Goal: Task Accomplishment & Management: Manage account settings

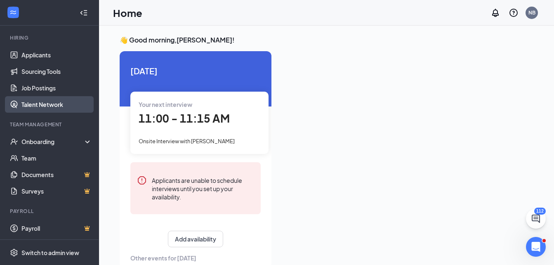
scroll to position [74, 0]
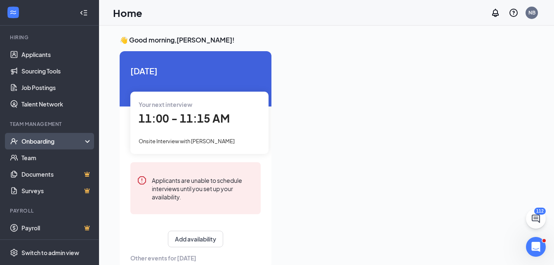
click at [60, 147] on div "Onboarding" at bounding box center [49, 141] width 99 height 17
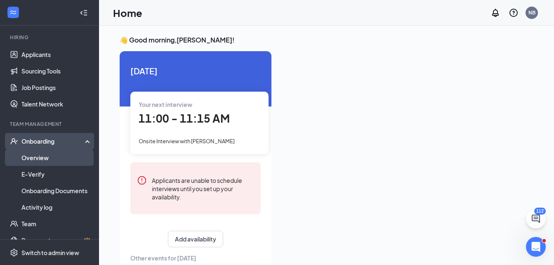
click at [59, 160] on link "Overview" at bounding box center [56, 157] width 71 height 17
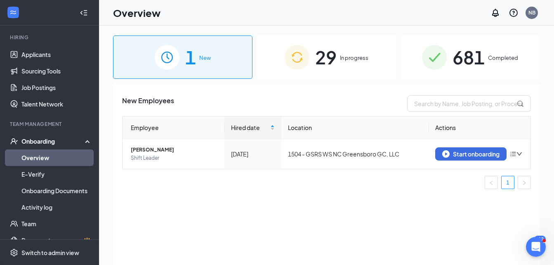
click at [319, 64] on span "29" at bounding box center [325, 57] width 21 height 28
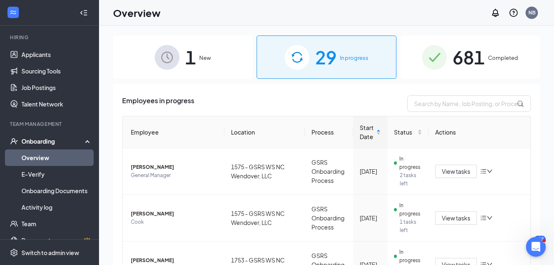
click at [155, 66] on img at bounding box center [167, 57] width 25 height 25
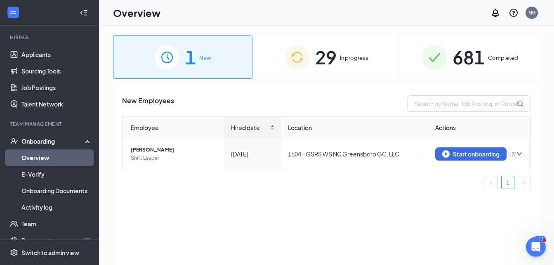
click at [288, 54] on img at bounding box center [297, 57] width 25 height 25
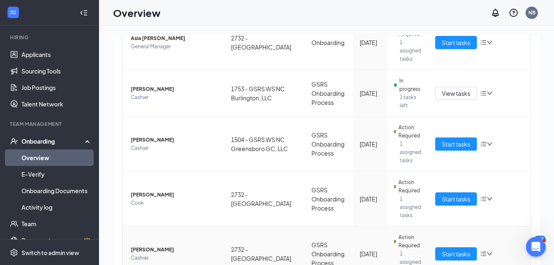
scroll to position [347, 0]
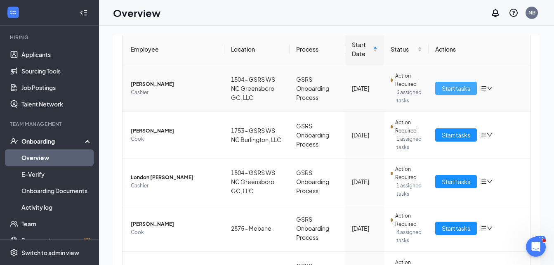
scroll to position [83, 0]
click at [442, 92] on span "Start tasks" at bounding box center [456, 88] width 28 height 9
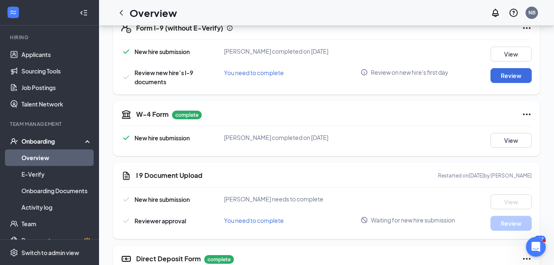
scroll to position [206, 0]
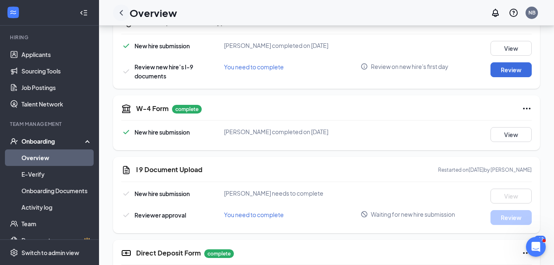
click at [126, 13] on icon "ChevronLeft" at bounding box center [121, 13] width 10 height 10
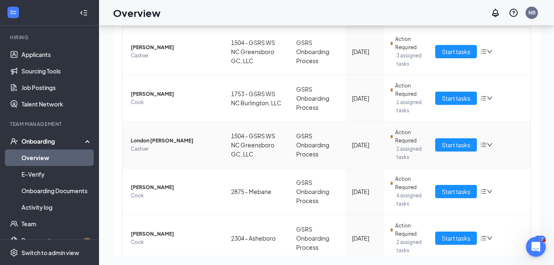
scroll to position [124, 0]
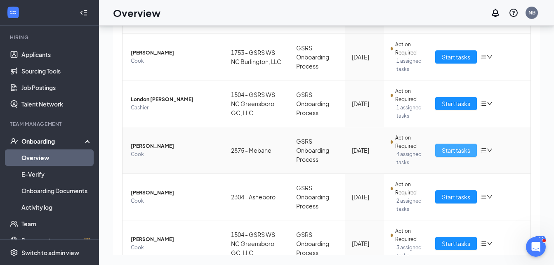
click at [447, 155] on span "Start tasks" at bounding box center [456, 150] width 28 height 9
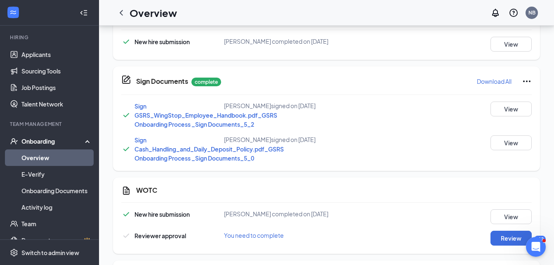
scroll to position [523, 0]
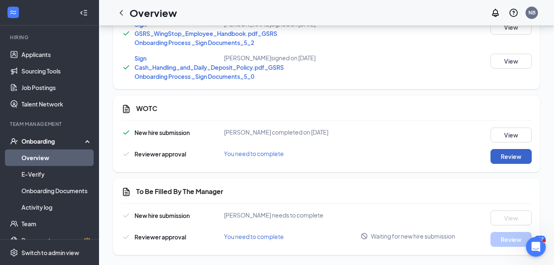
click at [519, 160] on button "Review" at bounding box center [511, 156] width 41 height 15
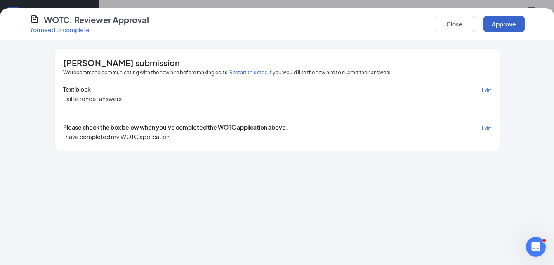
click at [493, 25] on button "Approve" at bounding box center [504, 24] width 41 height 17
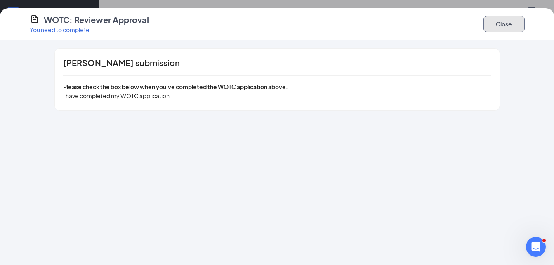
click at [506, 25] on button "Close" at bounding box center [504, 24] width 41 height 17
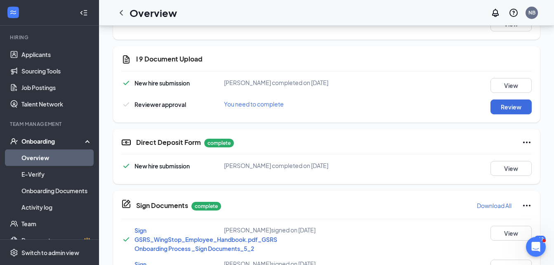
scroll to position [316, 0]
click at [514, 168] on button "View" at bounding box center [511, 168] width 41 height 15
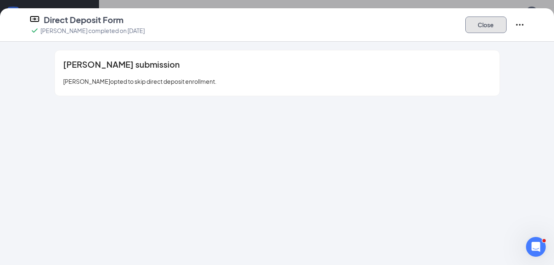
click at [493, 27] on button "Close" at bounding box center [485, 25] width 41 height 17
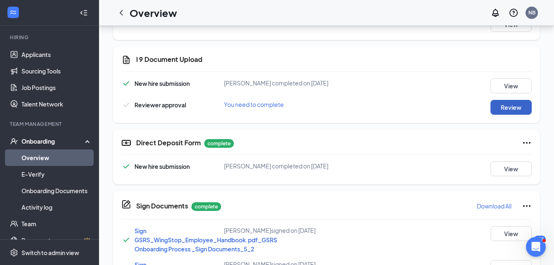
click at [508, 106] on button "Review" at bounding box center [511, 107] width 41 height 15
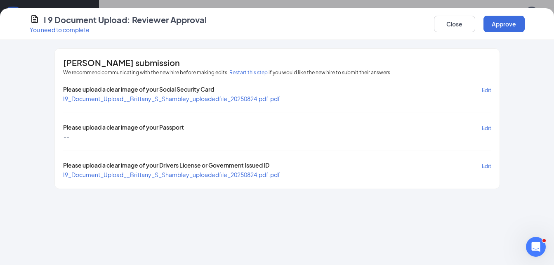
click at [236, 177] on span "I9_Document_Upload__Brittany_S_Shambley_uploadedfile_20250824.pdf.pdf" at bounding box center [171, 174] width 217 height 7
click at [248, 98] on span "I9_Document_Upload__Brittany_S_Shambley_uploadedfile_20250824.pdf.pdf" at bounding box center [171, 98] width 217 height 7
click at [510, 26] on button "Approve" at bounding box center [504, 24] width 41 height 17
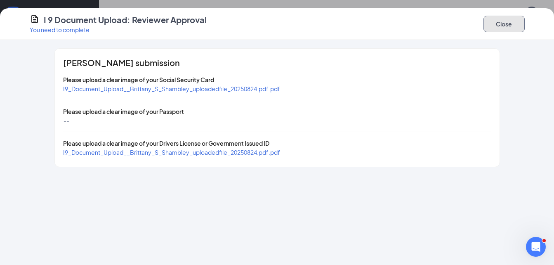
click at [511, 21] on button "Close" at bounding box center [504, 24] width 41 height 17
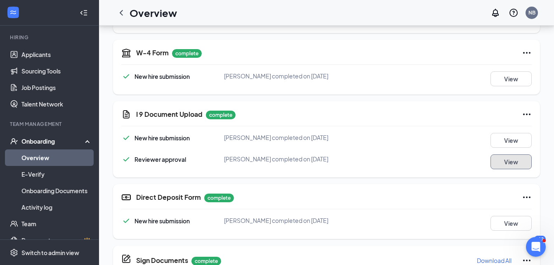
scroll to position [234, 0]
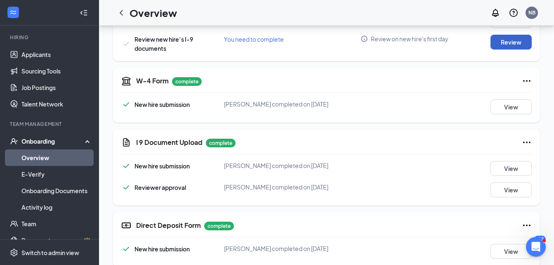
click at [513, 38] on button "Review" at bounding box center [511, 42] width 41 height 15
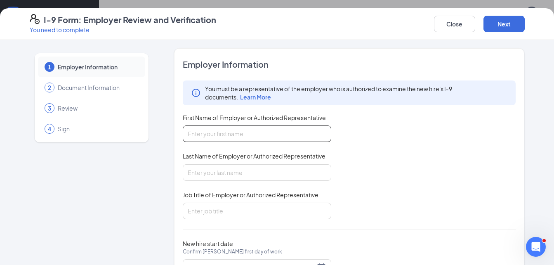
click at [200, 139] on input "First Name of Employer or Authorized Representative" at bounding box center [257, 133] width 149 height 17
type input "[PERSON_NAME]"
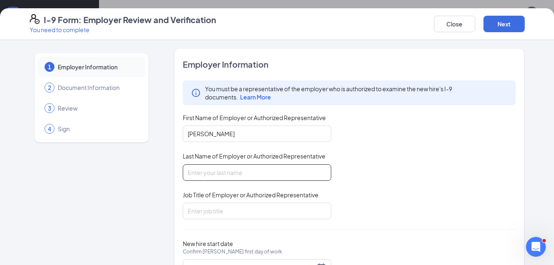
click at [199, 174] on input "Last Name of Employer or Authorized Representative" at bounding box center [257, 172] width 149 height 17
type input "Bell"
click at [204, 210] on input "Job Title of Employer or Authorized Representative" at bounding box center [257, 211] width 149 height 17
type input "District Manager"
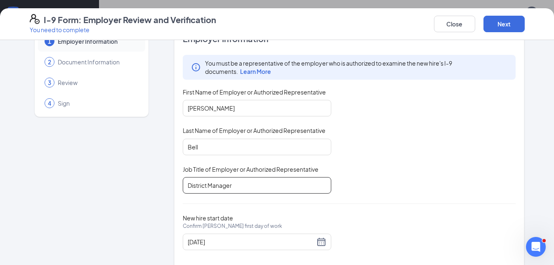
scroll to position [39, 0]
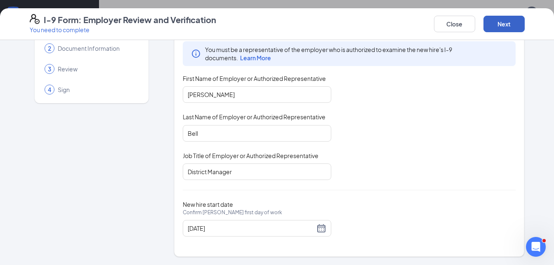
click at [511, 21] on button "Next" at bounding box center [504, 24] width 41 height 17
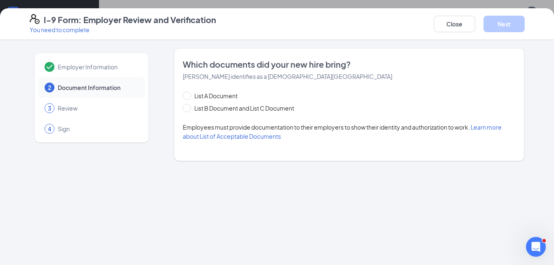
scroll to position [0, 0]
click at [266, 104] on span "List B Document and List C Document" at bounding box center [244, 108] width 106 height 9
click at [189, 104] on input "List B Document and List C Document" at bounding box center [186, 107] width 6 height 6
radio input "true"
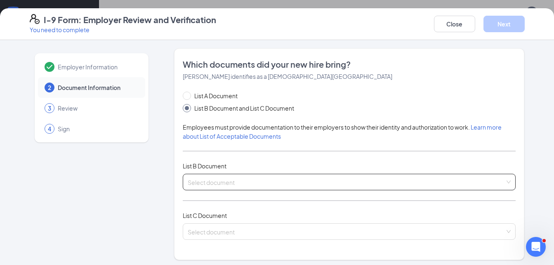
click at [244, 183] on input "search" at bounding box center [347, 180] width 318 height 12
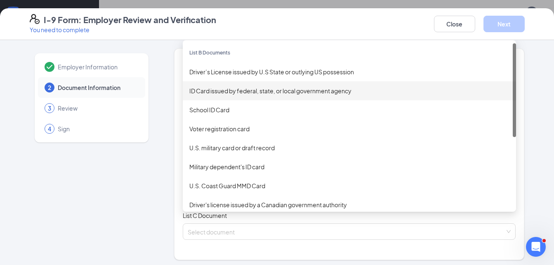
click at [250, 94] on div "ID Card issued by federal, state, or local government agency" at bounding box center [349, 90] width 320 height 9
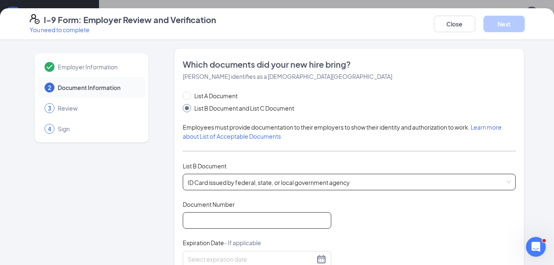
click at [244, 218] on input "Document Number" at bounding box center [257, 220] width 149 height 17
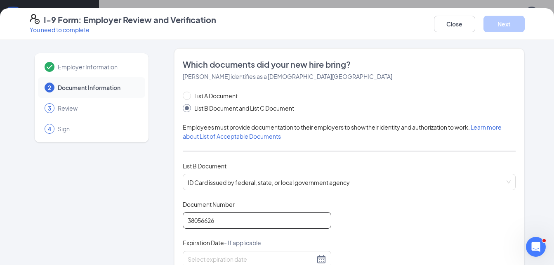
type input "38056626"
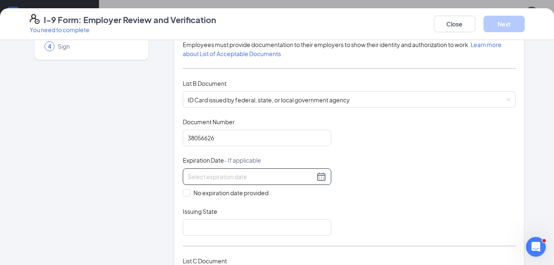
click at [321, 178] on div at bounding box center [257, 177] width 139 height 10
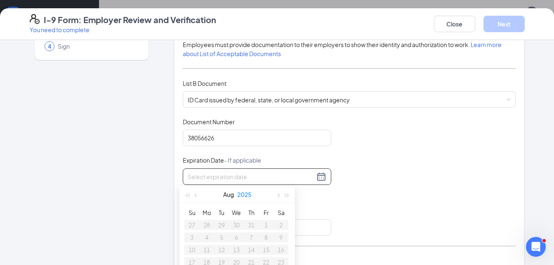
click at [248, 194] on button "2025" at bounding box center [244, 194] width 14 height 17
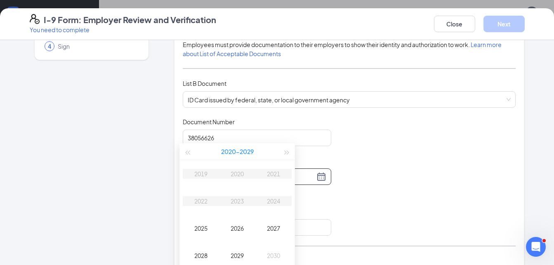
scroll to position [358, 0]
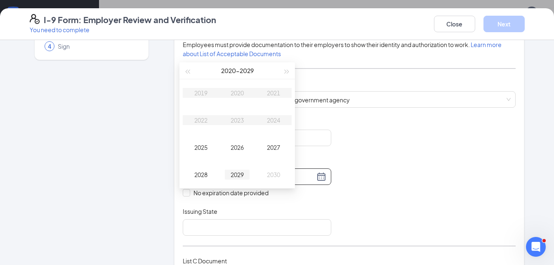
type input "[DATE]"
click at [243, 175] on div "2029" at bounding box center [237, 175] width 25 height 10
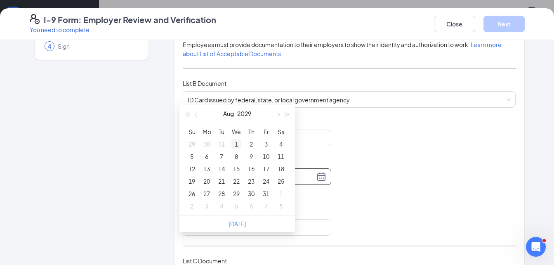
scroll to position [440, 0]
type input "[DATE]"
click at [229, 111] on button "Aug" at bounding box center [228, 112] width 11 height 17
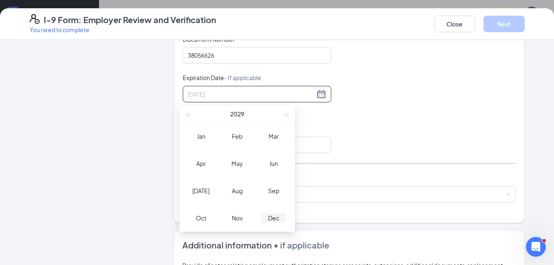
scroll to position [523, 0]
type input "[DATE]"
click at [276, 217] on div "Dec" at bounding box center [273, 216] width 25 height 10
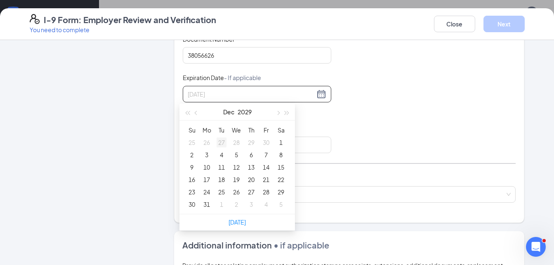
type input "[DATE]"
click at [284, 194] on div "29" at bounding box center [281, 192] width 10 height 10
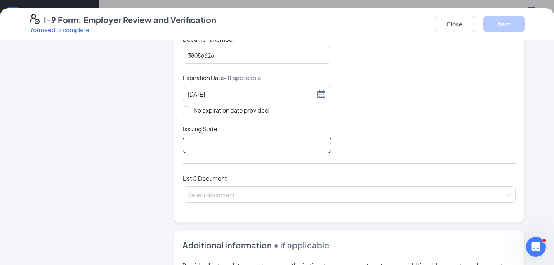
click at [252, 146] on input "Issuing State" at bounding box center [257, 145] width 149 height 17
type input "NC"
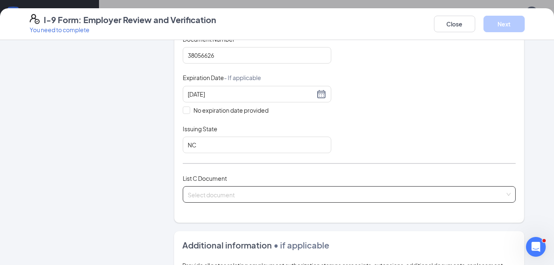
click at [234, 191] on input "search" at bounding box center [347, 192] width 318 height 12
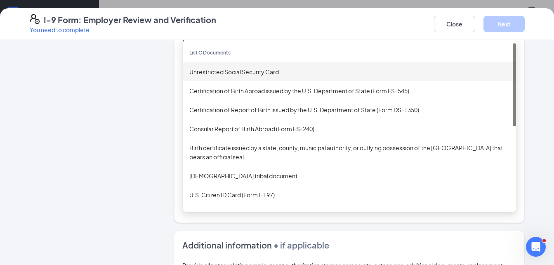
click at [245, 73] on div "Unrestricted Social Security Card" at bounding box center [349, 71] width 320 height 9
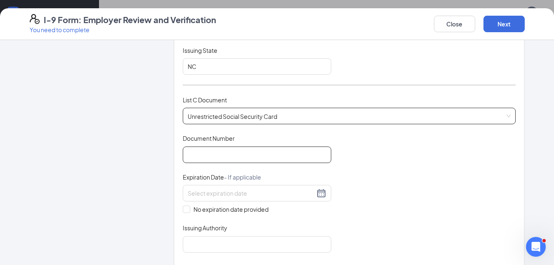
scroll to position [248, 0]
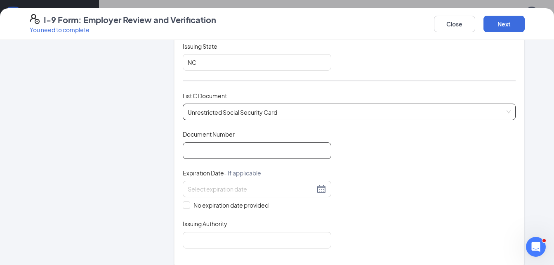
click at [243, 146] on input "Document Number" at bounding box center [257, 150] width 149 height 17
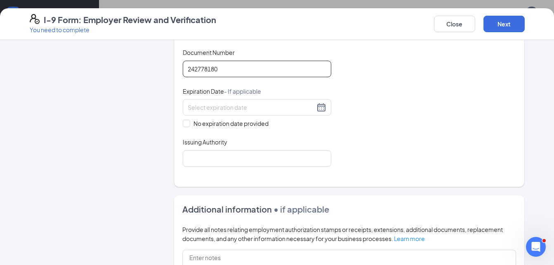
scroll to position [330, 0]
type input "242778180"
click at [185, 118] on label "No expiration date provided" at bounding box center [257, 122] width 149 height 9
click at [185, 119] on input "No expiration date provided" at bounding box center [186, 122] width 6 height 6
checkbox input "true"
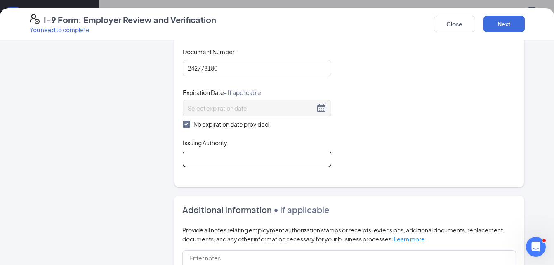
click at [206, 159] on input "Issuing Authority" at bounding box center [257, 159] width 149 height 17
type input "Social Security Admin"
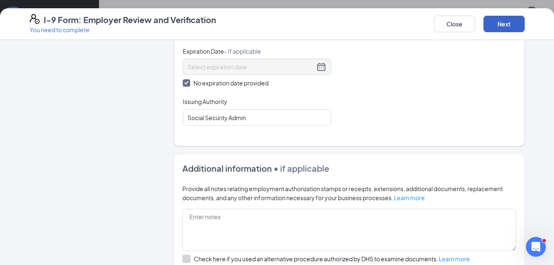
click at [513, 24] on button "Next" at bounding box center [504, 24] width 41 height 17
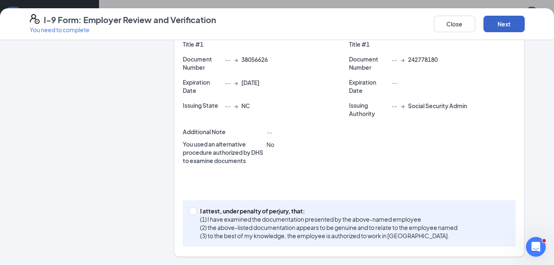
scroll to position [202, 0]
click at [191, 210] on input "I attest, under penalty of [PERSON_NAME], that: (1) I have examined the documen…" at bounding box center [192, 211] width 6 height 6
checkbox input "true"
click at [500, 24] on button "Next" at bounding box center [504, 24] width 41 height 17
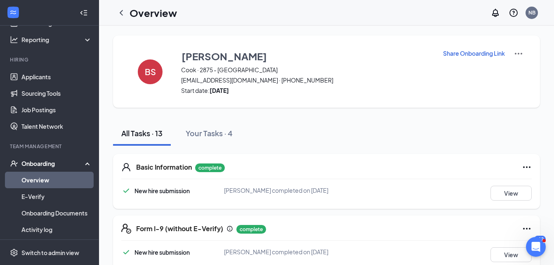
scroll to position [33, 0]
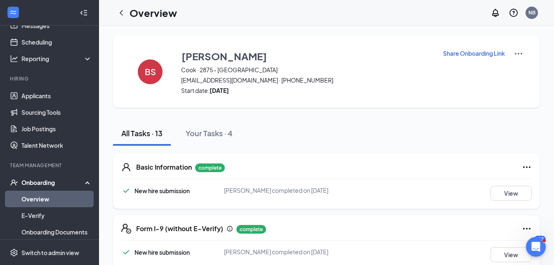
click at [49, 204] on link "Overview" at bounding box center [56, 199] width 71 height 17
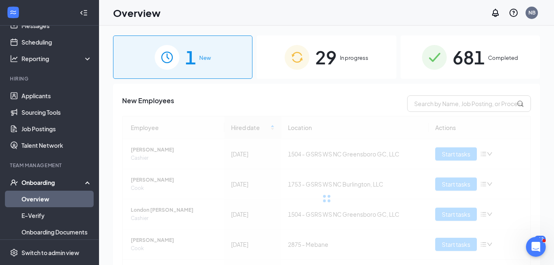
click at [314, 73] on div "29 In progress" at bounding box center [326, 56] width 139 height 43
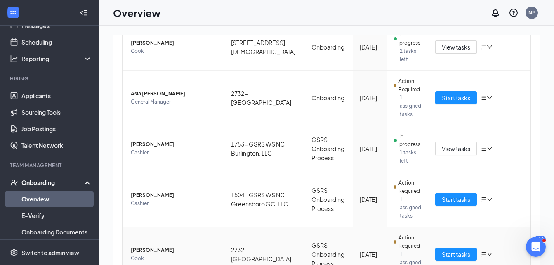
scroll to position [347, 0]
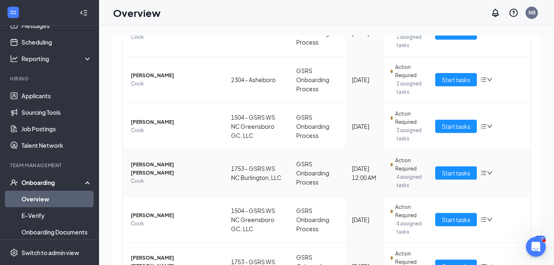
scroll to position [264, 0]
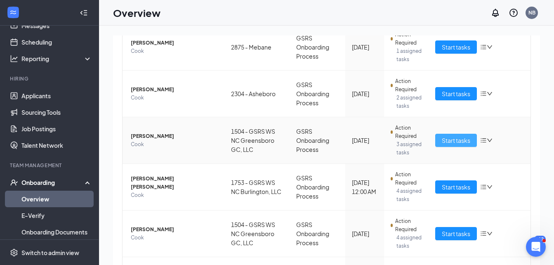
click at [446, 145] on span "Start tasks" at bounding box center [456, 140] width 28 height 9
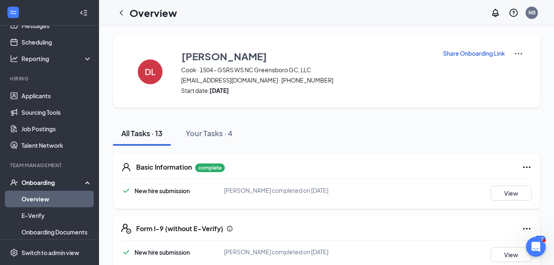
click at [465, 52] on p "Share Onboarding Link" at bounding box center [474, 53] width 62 height 8
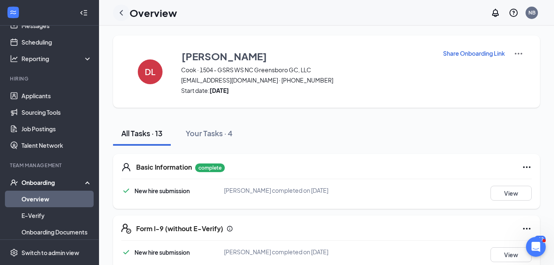
click at [119, 12] on icon "ChevronLeft" at bounding box center [121, 13] width 10 height 10
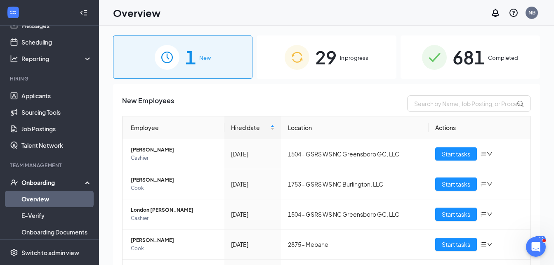
click at [315, 62] on span "29" at bounding box center [325, 57] width 21 height 28
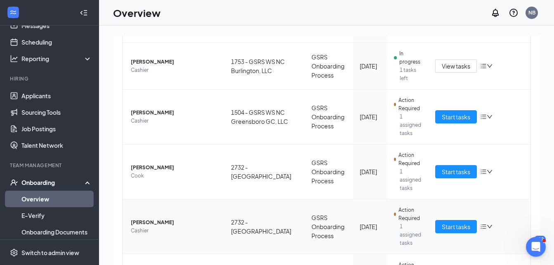
scroll to position [37, 0]
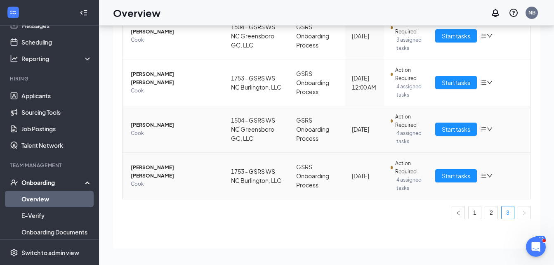
scroll to position [347, 0]
click at [447, 134] on span "Start tasks" at bounding box center [456, 129] width 28 height 9
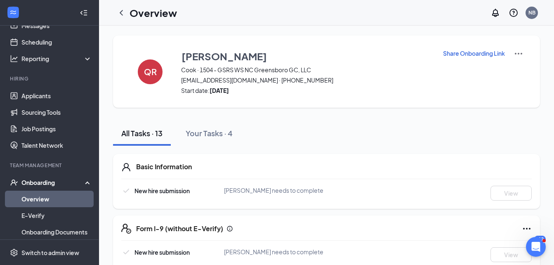
click at [451, 51] on p "Share Onboarding Link" at bounding box center [474, 53] width 62 height 8
type textarea "Hi [PERSON_NAME], This is a gentle reminder to complete your onboarding before …"
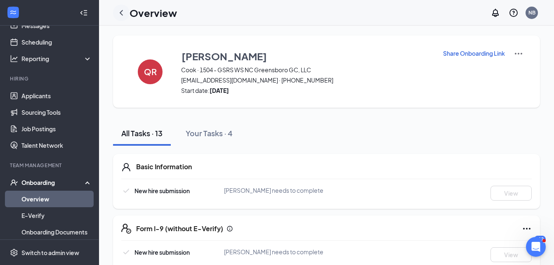
click at [123, 12] on icon "ChevronLeft" at bounding box center [121, 13] width 10 height 10
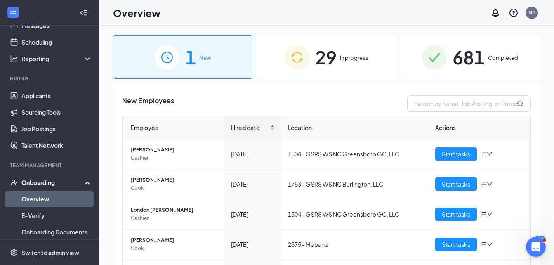
click at [319, 69] on span "29" at bounding box center [325, 57] width 21 height 28
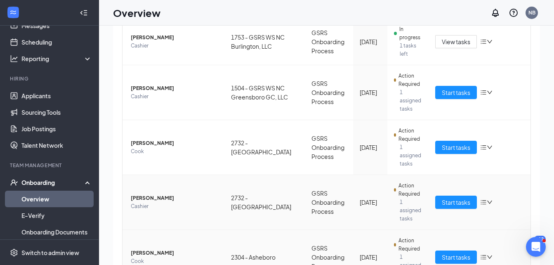
scroll to position [37, 0]
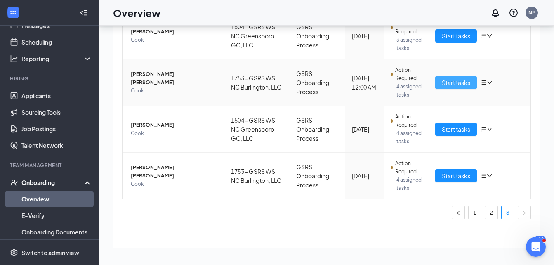
click at [442, 87] on span "Start tasks" at bounding box center [456, 82] width 28 height 9
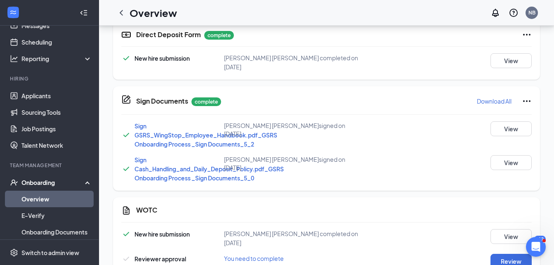
scroll to position [523, 0]
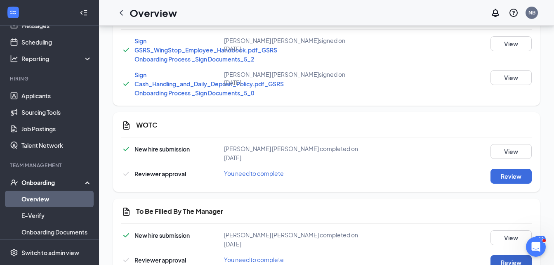
click at [514, 255] on button "Review" at bounding box center [511, 262] width 41 height 15
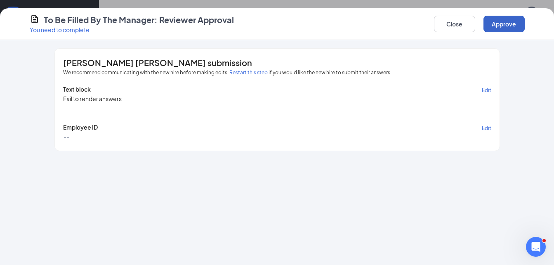
click at [512, 21] on button "Approve" at bounding box center [504, 24] width 41 height 17
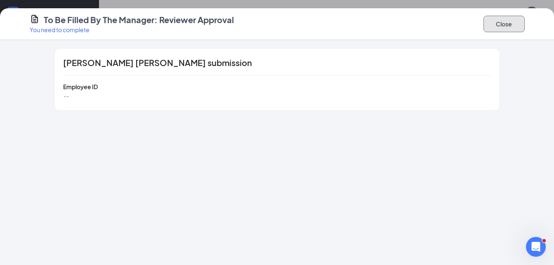
click at [489, 30] on button "Close" at bounding box center [504, 24] width 41 height 17
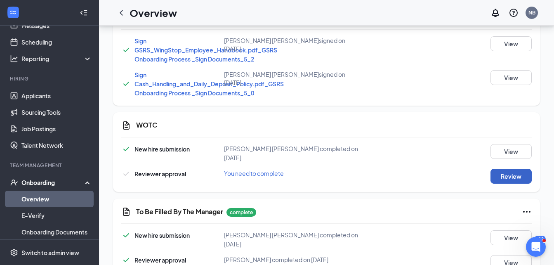
click at [499, 169] on button "Review" at bounding box center [511, 176] width 41 height 15
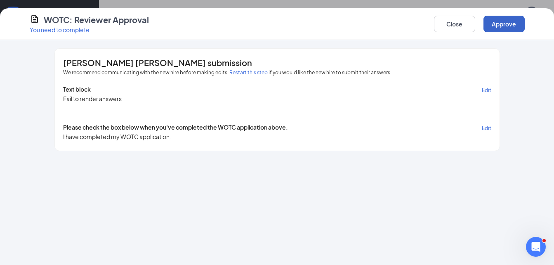
click at [494, 26] on button "Approve" at bounding box center [504, 24] width 41 height 17
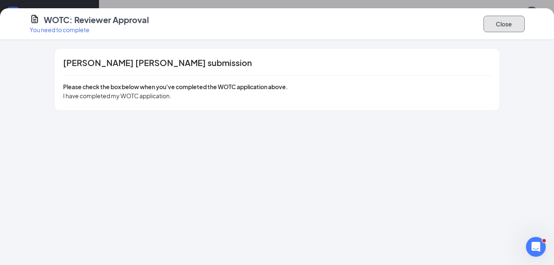
click at [497, 21] on button "Close" at bounding box center [504, 24] width 41 height 17
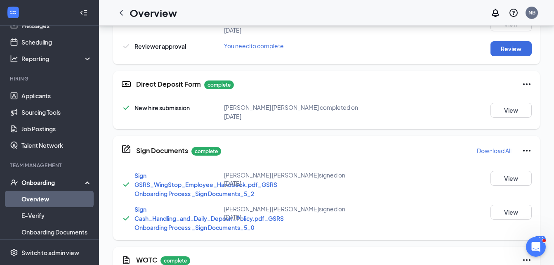
scroll to position [316, 0]
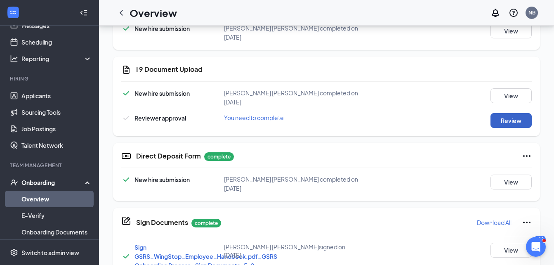
click at [504, 113] on button "Review" at bounding box center [511, 120] width 41 height 15
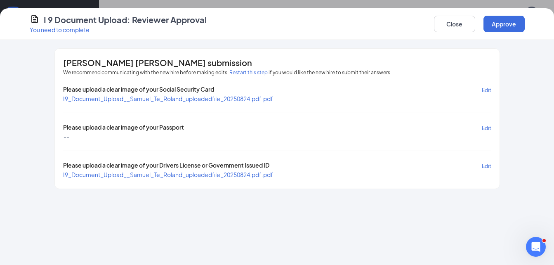
click at [249, 176] on span "I9_Document_Upload__Samuel_Te_Roland_uploadedfile_20250824.pdf.pdf" at bounding box center [168, 174] width 210 height 7
click at [198, 100] on span "I9_Document_Upload__Samuel_Te_Roland_uploadedfile_20250824.pdf.pdf" at bounding box center [168, 98] width 210 height 7
click at [507, 22] on button "Approve" at bounding box center [504, 24] width 41 height 17
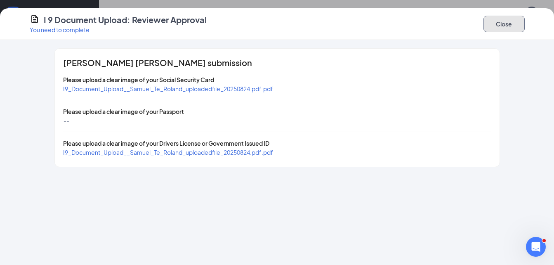
click at [493, 22] on button "Close" at bounding box center [504, 24] width 41 height 17
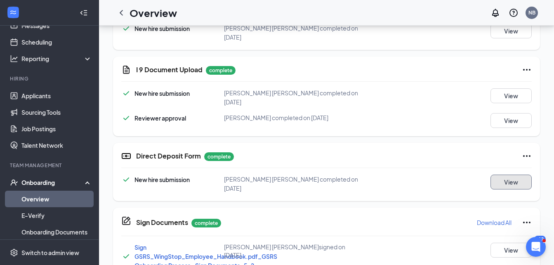
click at [517, 175] on button "View" at bounding box center [511, 182] width 41 height 15
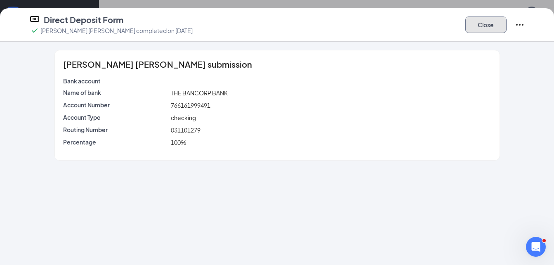
click at [496, 25] on button "Close" at bounding box center [485, 25] width 41 height 17
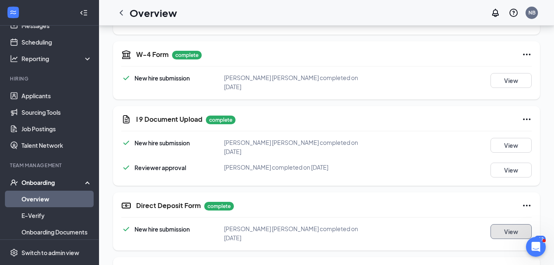
scroll to position [151, 0]
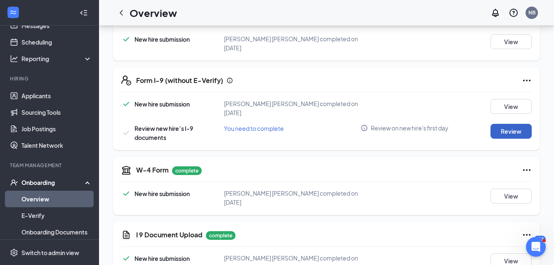
click at [517, 124] on button "Review" at bounding box center [511, 131] width 41 height 15
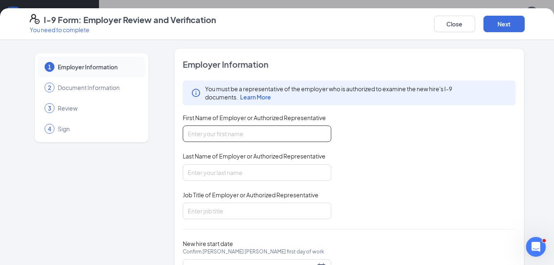
click at [314, 139] on input "First Name of Employer or Authorized Representative" at bounding box center [257, 133] width 149 height 17
type input "[PERSON_NAME]"
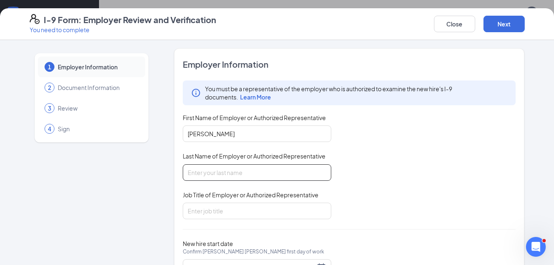
click at [300, 177] on input "Last Name of Employer or Authorized Representative" at bounding box center [257, 172] width 149 height 17
type input "Bell"
click at [286, 222] on div "Employer Information You must be a representative of the employer who is author…" at bounding box center [349, 172] width 333 height 227
click at [285, 212] on input "Job Title of Employer or Authorized Representative" at bounding box center [257, 211] width 149 height 17
type input "District Manager"
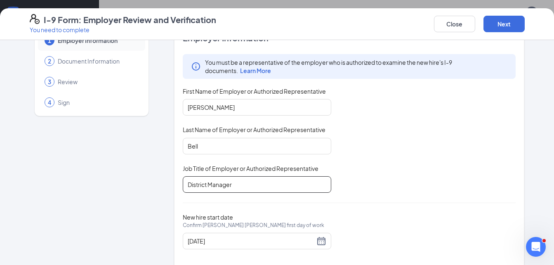
scroll to position [39, 0]
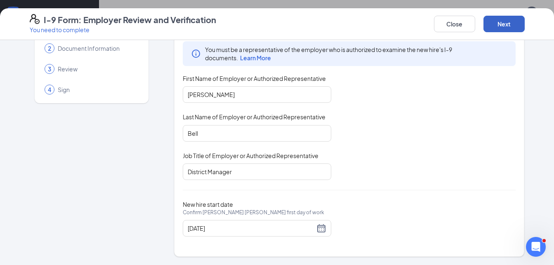
click at [512, 19] on button "Next" at bounding box center [504, 24] width 41 height 17
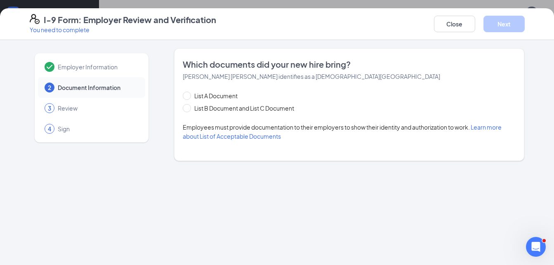
scroll to position [0, 0]
click at [213, 111] on span "List B Document and List C Document" at bounding box center [244, 108] width 106 height 9
click at [189, 110] on input "List B Document and List C Document" at bounding box center [186, 107] width 6 height 6
radio input "true"
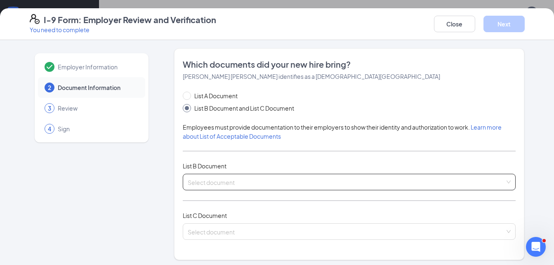
click at [217, 176] on div "Select document" at bounding box center [349, 182] width 333 height 17
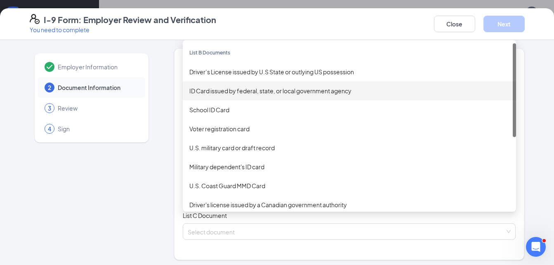
click at [254, 85] on div "ID Card issued by federal, state, or local government agency" at bounding box center [349, 90] width 333 height 19
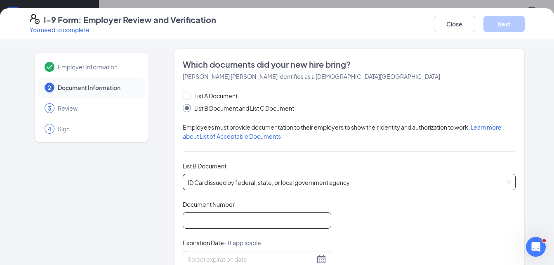
click at [292, 217] on input "Document Number" at bounding box center [257, 220] width 149 height 17
click at [292, 222] on input "Document Number" at bounding box center [257, 220] width 149 height 17
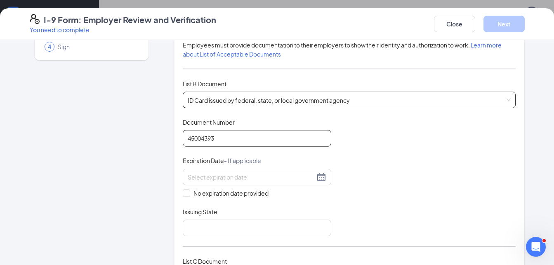
scroll to position [83, 0]
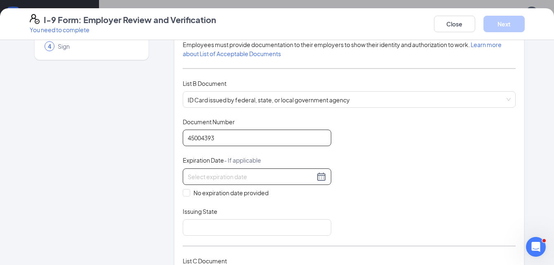
type input "45004393"
click at [320, 177] on div at bounding box center [257, 177] width 139 height 10
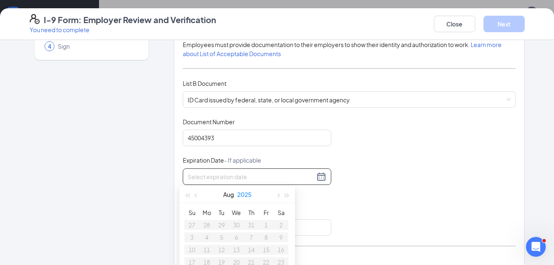
click at [244, 194] on button "2025" at bounding box center [244, 194] width 14 height 17
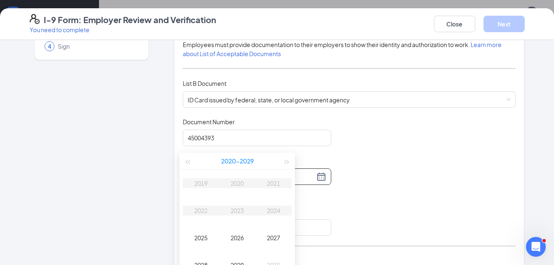
scroll to position [275, 0]
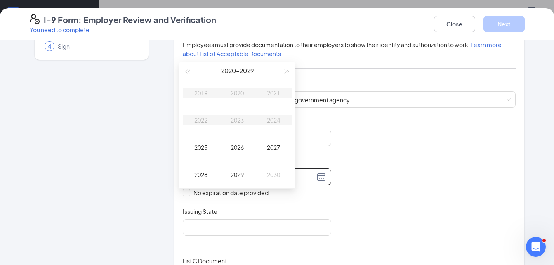
type input "[DATE]"
click at [288, 69] on button "button" at bounding box center [287, 70] width 9 height 17
click at [204, 118] on div "2032" at bounding box center [201, 120] width 25 height 10
type input "[DATE]"
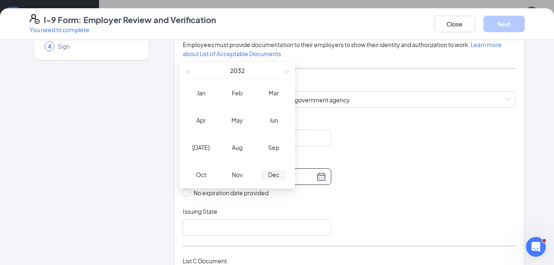
click at [272, 172] on div "Dec" at bounding box center [273, 175] width 25 height 10
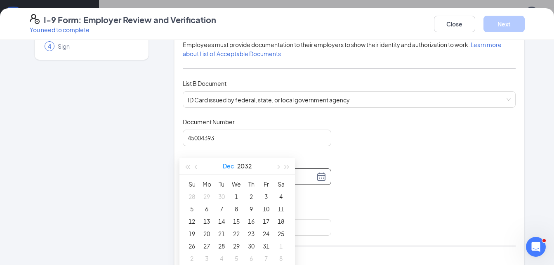
scroll to position [358, 0]
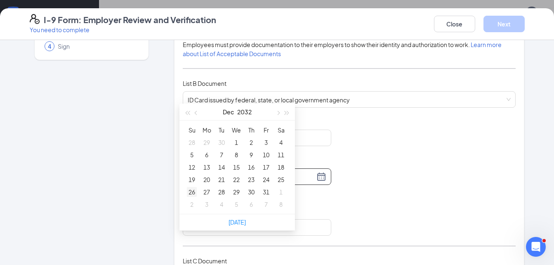
type input "[DATE]"
click at [189, 191] on div "26" at bounding box center [192, 192] width 10 height 10
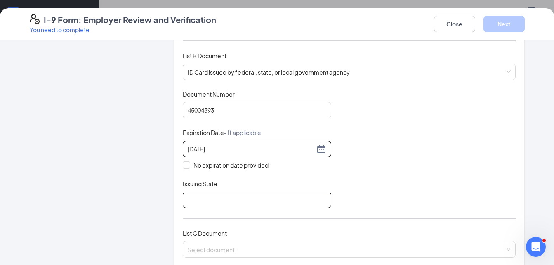
scroll to position [124, 0]
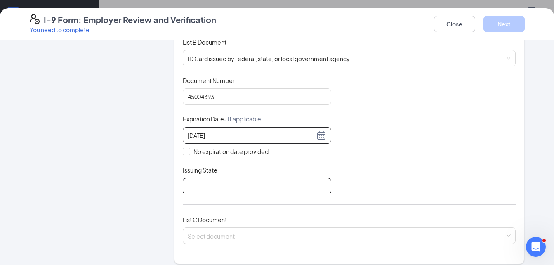
click at [251, 190] on input "Issuing State" at bounding box center [257, 186] width 149 height 17
type input "NC"
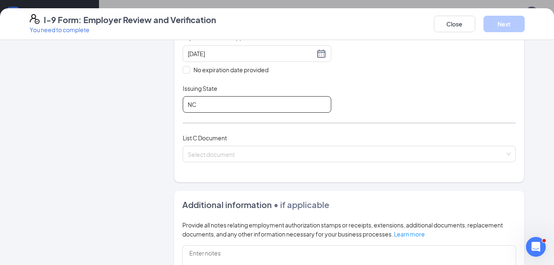
scroll to position [206, 0]
click at [257, 155] on input "search" at bounding box center [347, 151] width 318 height 12
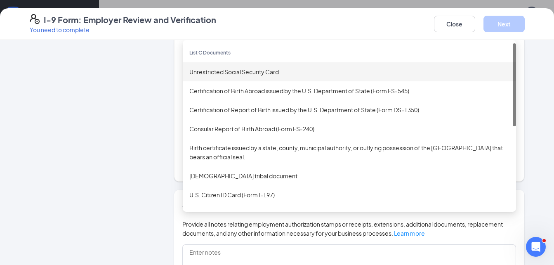
click at [273, 73] on div "Unrestricted Social Security Card" at bounding box center [349, 71] width 320 height 9
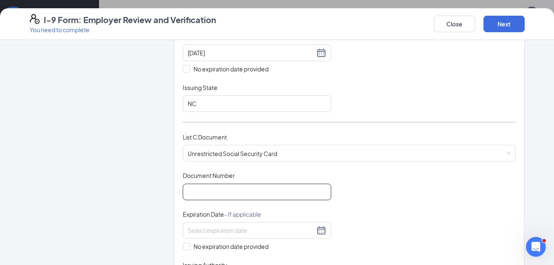
click at [241, 192] on input "Document Number" at bounding box center [257, 192] width 149 height 17
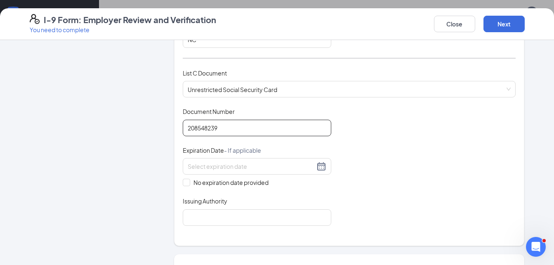
scroll to position [289, 0]
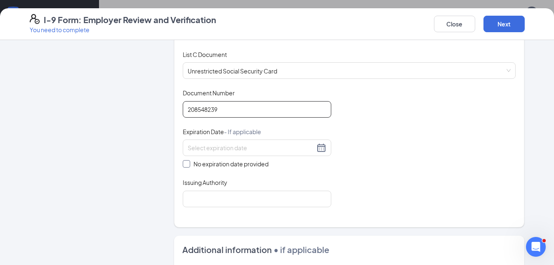
type input "208548239"
click at [183, 165] on input "No expiration date provided" at bounding box center [186, 163] width 6 height 6
checkbox input "true"
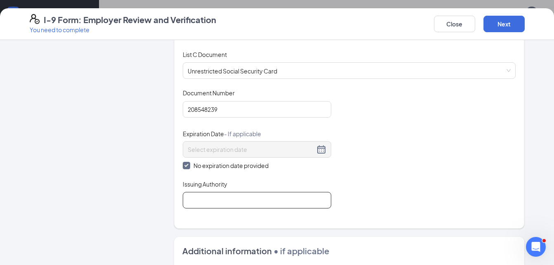
click at [216, 206] on input "Issuing Authority" at bounding box center [257, 200] width 149 height 17
type input "Social Security Admin"
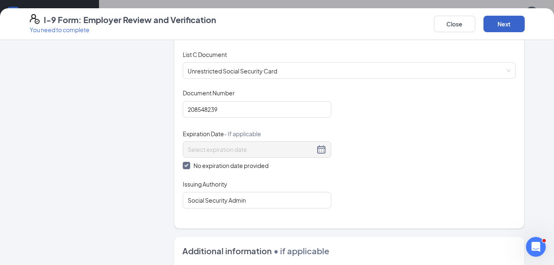
click at [510, 21] on button "Next" at bounding box center [504, 24] width 41 height 17
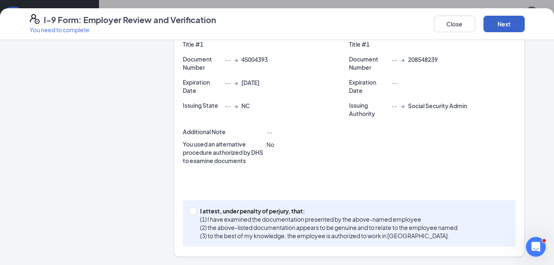
scroll to position [202, 0]
click at [191, 210] on input "I attest, under penalty of [PERSON_NAME], that: (1) I have examined the documen…" at bounding box center [192, 211] width 6 height 6
checkbox input "true"
click at [513, 26] on button "Next" at bounding box center [504, 24] width 41 height 17
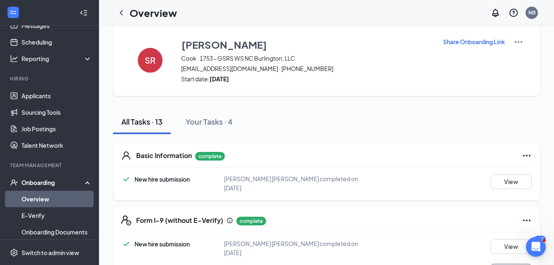
scroll to position [0, 0]
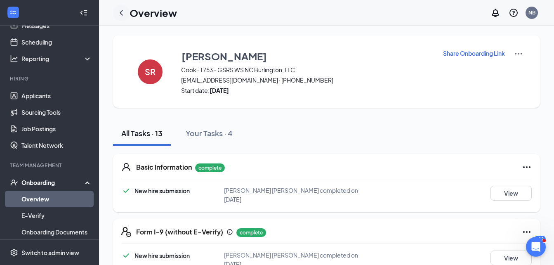
click at [121, 14] on icon "ChevronLeft" at bounding box center [121, 12] width 3 height 5
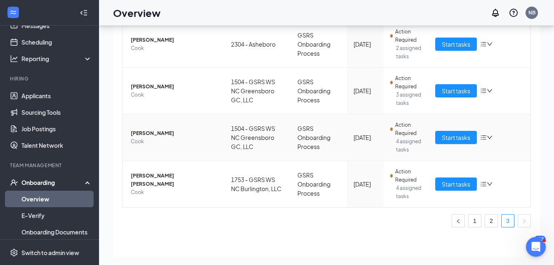
scroll to position [37, 0]
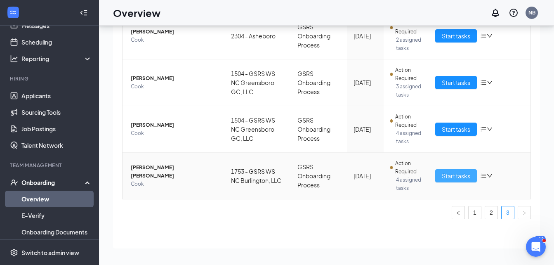
click at [454, 181] on button "Start tasks" at bounding box center [456, 175] width 42 height 13
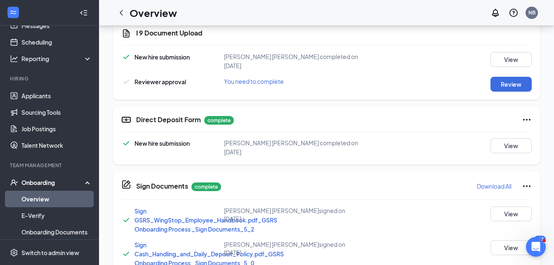
scroll to position [523, 0]
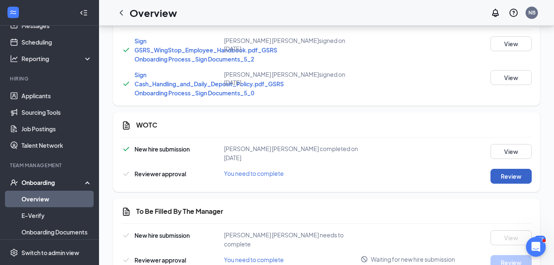
click at [507, 169] on button "Review" at bounding box center [511, 176] width 41 height 15
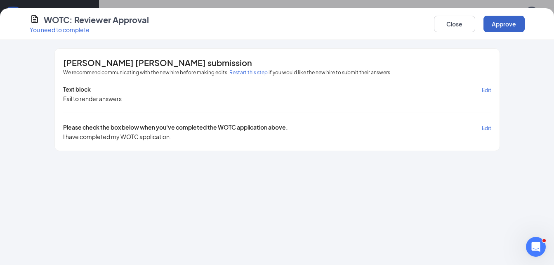
click at [496, 31] on button "Approve" at bounding box center [504, 24] width 41 height 17
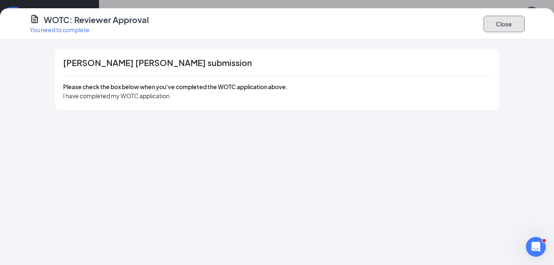
click at [507, 24] on button "Close" at bounding box center [504, 24] width 41 height 17
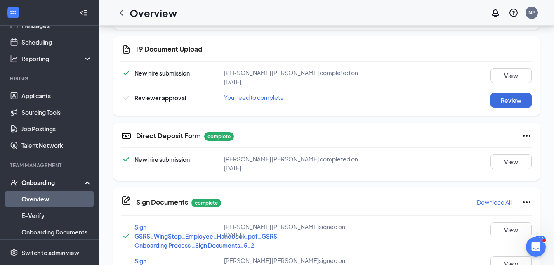
scroll to position [316, 0]
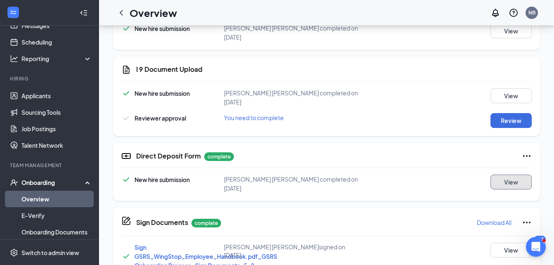
click at [505, 175] on button "View" at bounding box center [511, 182] width 41 height 15
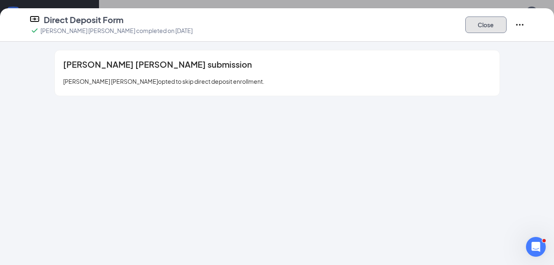
click at [478, 24] on button "Close" at bounding box center [485, 25] width 41 height 17
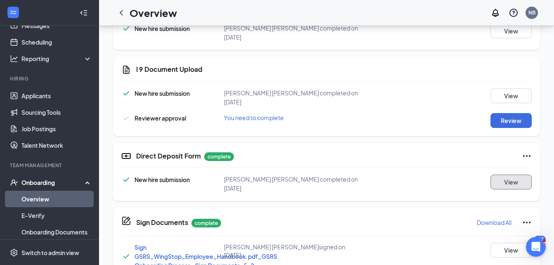
scroll to position [275, 0]
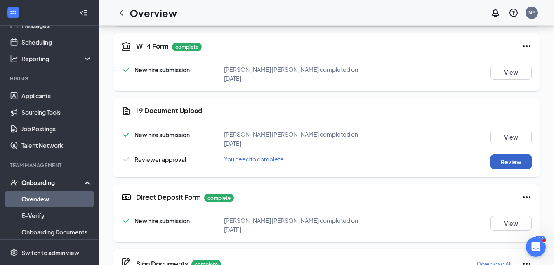
click at [506, 154] on button "Review" at bounding box center [511, 161] width 41 height 15
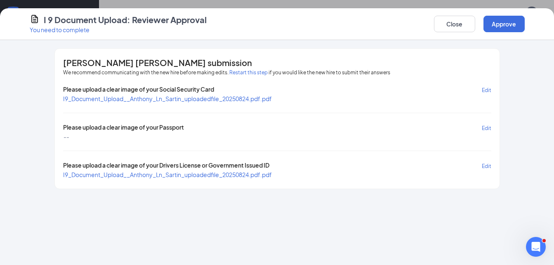
click at [206, 176] on span "I9_Document_Upload__Anthony_Ln_Sartin_uploadedfile_20250824.pdf.pdf" at bounding box center [167, 174] width 209 height 7
click at [226, 99] on span "I9_Document_Upload__Anthony_Ln_Sartin_uploadedfile_20250824.pdf.pdf" at bounding box center [167, 98] width 209 height 7
click at [496, 28] on button "Approve" at bounding box center [504, 24] width 41 height 17
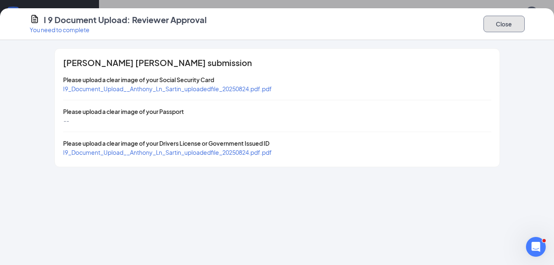
click at [497, 31] on button "Close" at bounding box center [504, 24] width 41 height 17
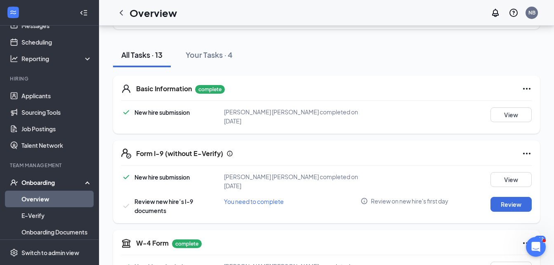
scroll to position [69, 0]
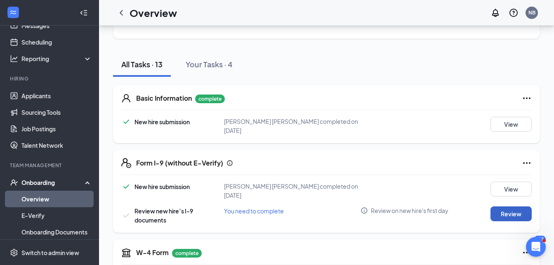
click at [518, 206] on button "Review" at bounding box center [511, 213] width 41 height 15
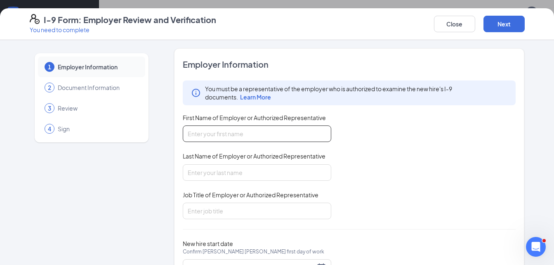
click at [255, 133] on input "First Name of Employer or Authorized Representative" at bounding box center [257, 133] width 149 height 17
type input "[PERSON_NAME]"
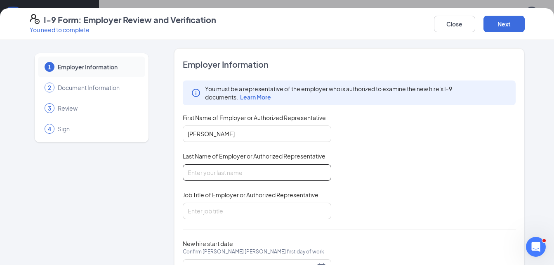
click at [241, 175] on input "Last Name of Employer or Authorized Representative" at bounding box center [257, 172] width 149 height 17
type input "Bell"
click at [233, 206] on input "Job Title of Employer or Authorized Representative" at bounding box center [257, 211] width 149 height 17
type input "District Manager"
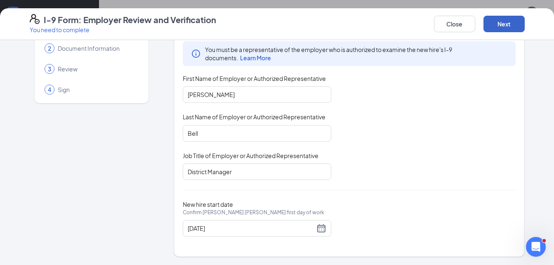
click at [511, 24] on button "Next" at bounding box center [504, 24] width 41 height 17
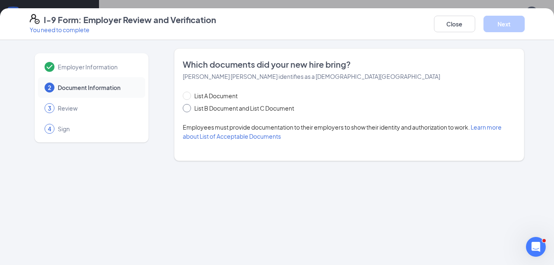
click at [224, 106] on span "List B Document and List C Document" at bounding box center [244, 108] width 106 height 9
click at [189, 106] on input "List B Document and List C Document" at bounding box center [186, 107] width 6 height 6
radio input "true"
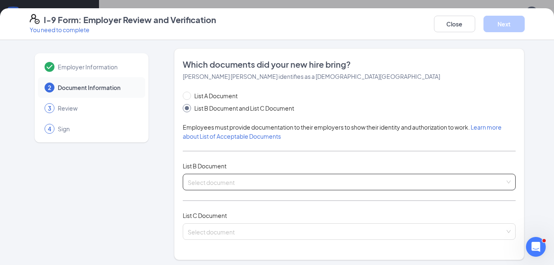
click at [219, 184] on input "search" at bounding box center [347, 180] width 318 height 12
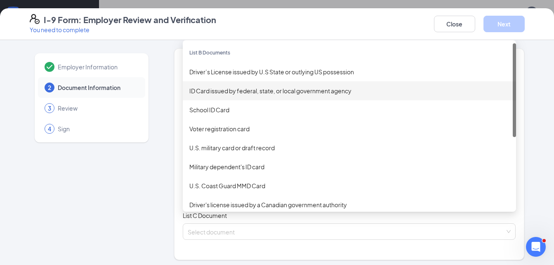
click at [245, 90] on div "ID Card issued by federal, state, or local government agency" at bounding box center [349, 90] width 320 height 9
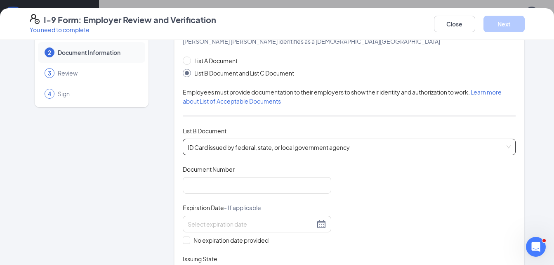
scroll to position [83, 0]
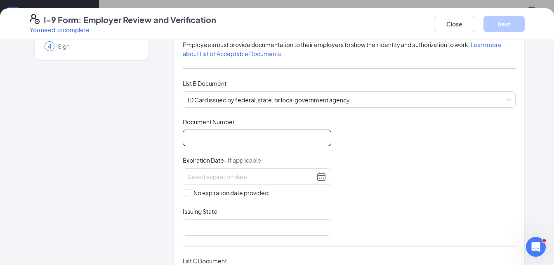
click at [256, 141] on input "Document Number" at bounding box center [257, 138] width 149 height 17
type input "324930"
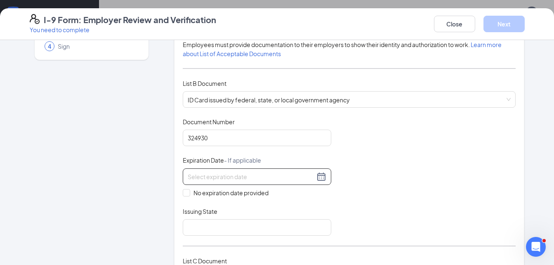
click at [236, 174] on input at bounding box center [251, 176] width 127 height 9
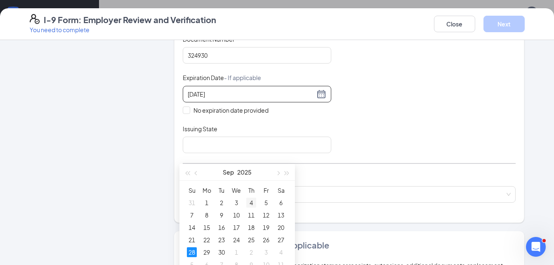
scroll to position [110, 0]
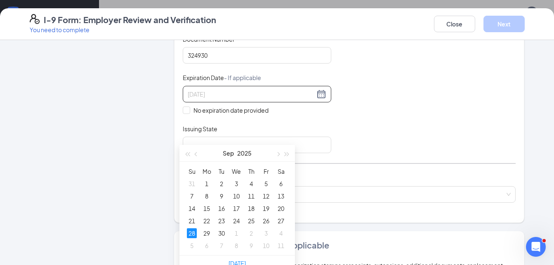
click at [191, 232] on div "28" at bounding box center [192, 233] width 10 height 10
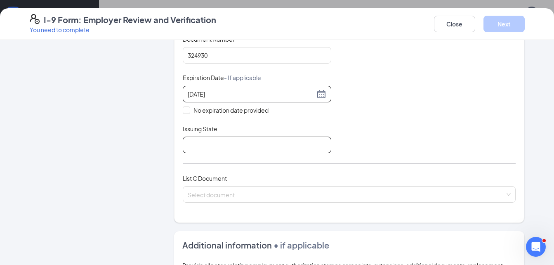
type input "[DATE]"
click at [250, 147] on input "Issuing State" at bounding box center [257, 145] width 149 height 17
type input "NC"
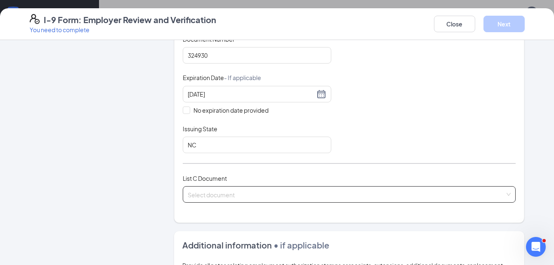
click at [249, 198] on input "search" at bounding box center [347, 192] width 318 height 12
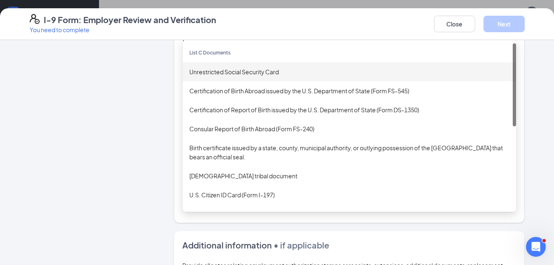
click at [269, 73] on div "Unrestricted Social Security Card" at bounding box center [349, 71] width 320 height 9
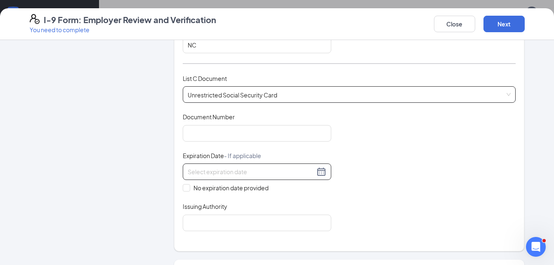
scroll to position [289, 0]
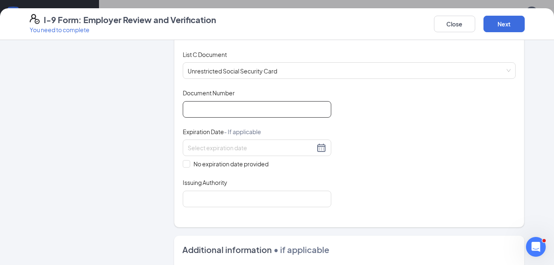
click at [270, 111] on input "Document Number" at bounding box center [257, 109] width 149 height 17
type input "243573376"
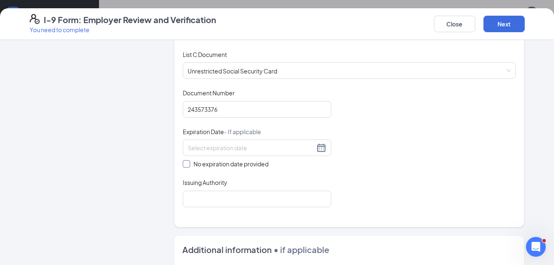
click at [183, 164] on input "No expiration date provided" at bounding box center [186, 163] width 6 height 6
checkbox input "true"
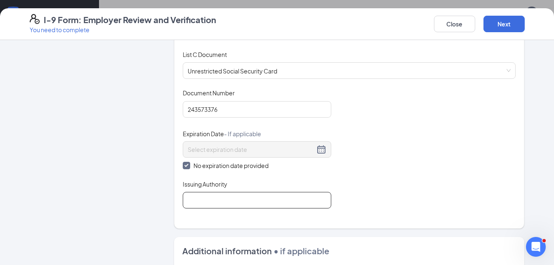
click at [205, 203] on input "Issuing Authority" at bounding box center [257, 200] width 149 height 17
type input "Social Security Admin"
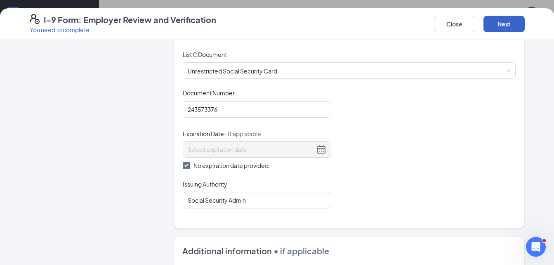
click at [493, 28] on button "Next" at bounding box center [504, 24] width 41 height 17
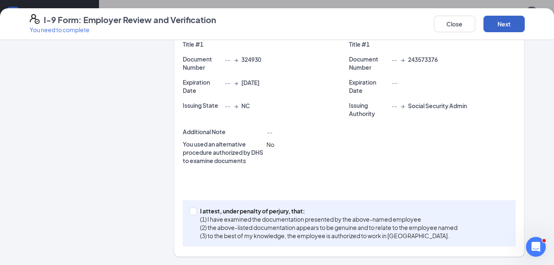
scroll to position [202, 0]
click at [189, 210] on input "I attest, under penalty of [PERSON_NAME], that: (1) I have examined the documen…" at bounding box center [192, 211] width 6 height 6
checkbox input "true"
click at [508, 21] on button "Next" at bounding box center [504, 24] width 41 height 17
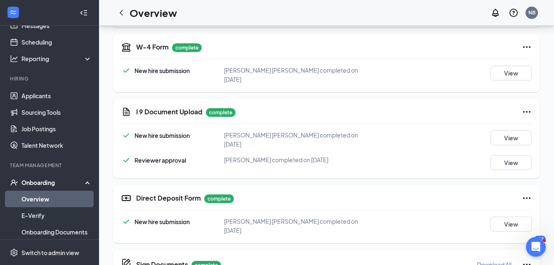
scroll to position [275, 0]
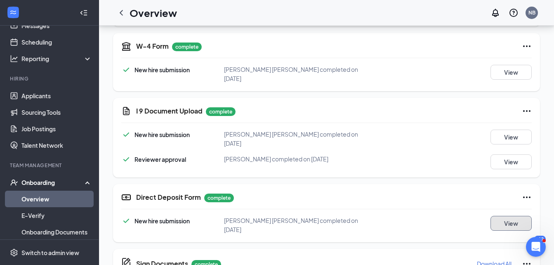
click at [519, 216] on button "View" at bounding box center [511, 223] width 41 height 15
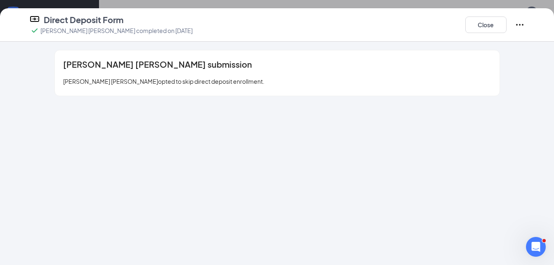
scroll to position [316, 0]
click at [500, 19] on button "Close" at bounding box center [485, 25] width 41 height 17
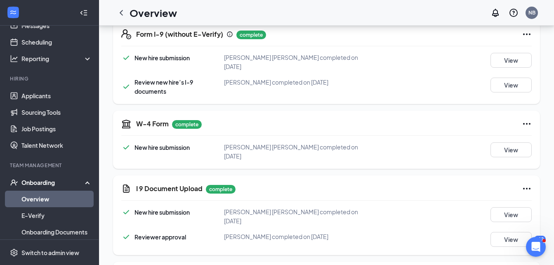
scroll to position [234, 0]
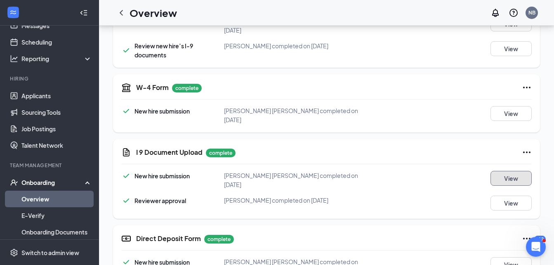
click at [503, 171] on button "View" at bounding box center [511, 178] width 41 height 15
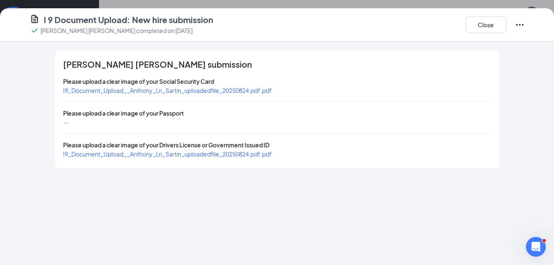
click at [236, 87] on span "I9_Document_Upload__Anthony_Ln_Sartin_uploadedfile_20250824.pdf.pdf" at bounding box center [167, 90] width 209 height 7
click at [495, 26] on button "Close" at bounding box center [485, 25] width 41 height 17
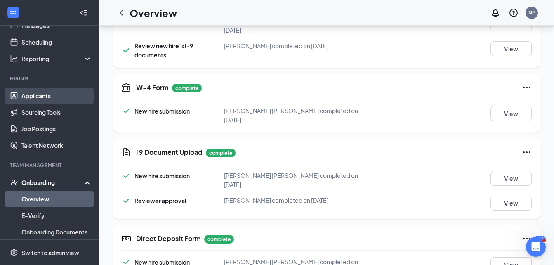
drag, startPoint x: 64, startPoint y: 98, endPoint x: 56, endPoint y: 96, distance: 8.2
click at [64, 97] on link "Applicants" at bounding box center [56, 95] width 71 height 17
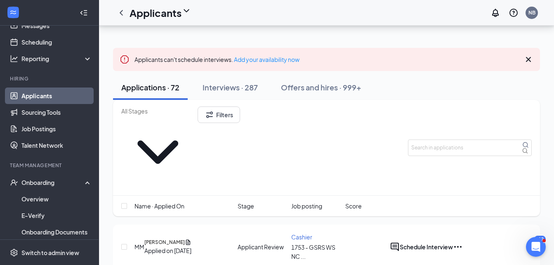
scroll to position [83, 0]
click at [453, 241] on button "Schedule Interview" at bounding box center [426, 246] width 53 height 10
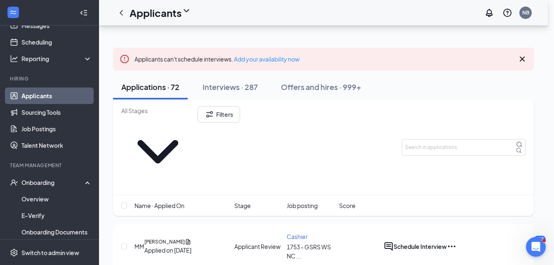
radio input "true"
radio input "false"
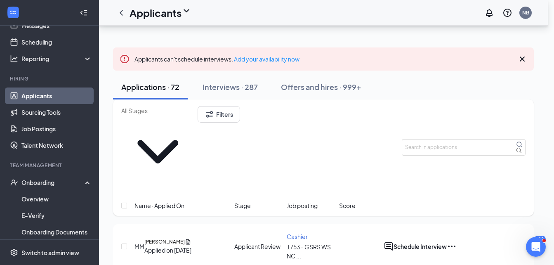
type input "[DATE]"
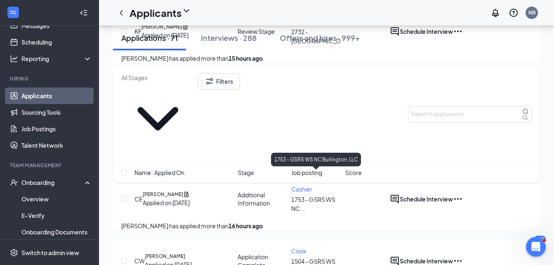
scroll to position [289, 0]
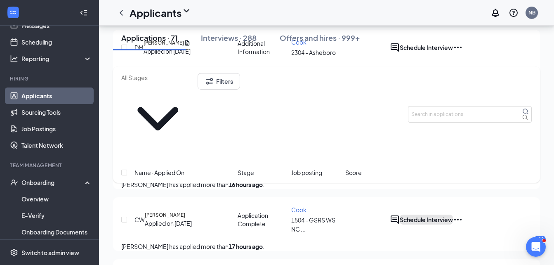
click at [453, 215] on button "Schedule Interview" at bounding box center [426, 220] width 53 height 10
radio input "true"
radio input "false"
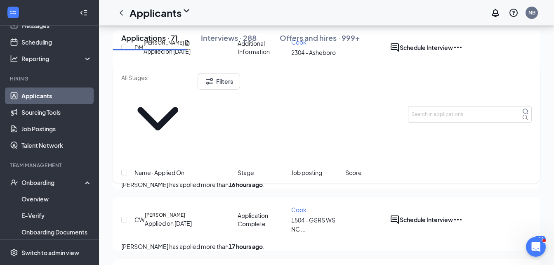
type input "[DATE]"
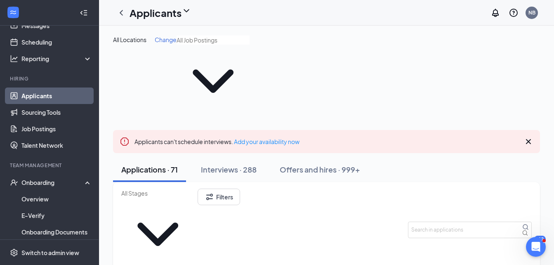
click at [168, 43] on div "Change" at bounding box center [166, 39] width 22 height 8
click at [167, 42] on span "Change" at bounding box center [166, 39] width 22 height 7
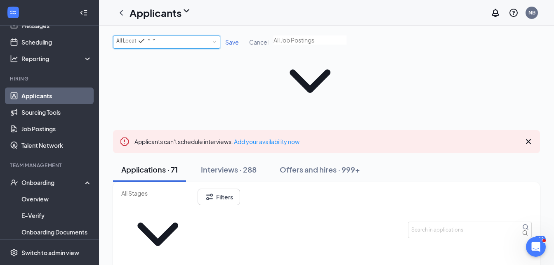
click at [167, 49] on div "All Locations All Locations" at bounding box center [166, 41] width 107 height 13
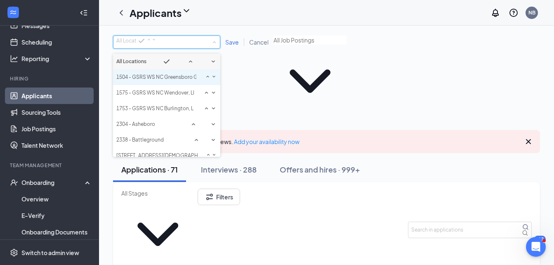
click at [161, 80] on span "1504 - GSRS WS NC Greensboro GC, LLC" at bounding box center [164, 77] width 96 height 6
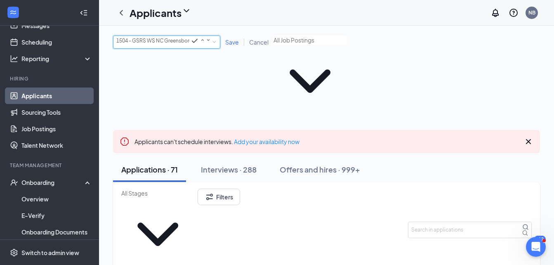
click at [233, 45] on span "Save" at bounding box center [232, 41] width 14 height 7
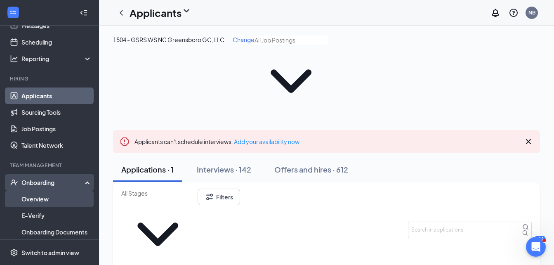
click at [38, 197] on link "Overview" at bounding box center [56, 199] width 71 height 17
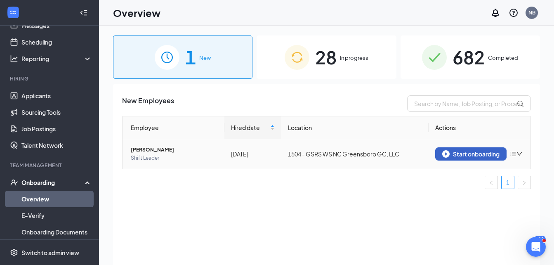
click at [458, 154] on div "Start onboarding" at bounding box center [470, 153] width 57 height 7
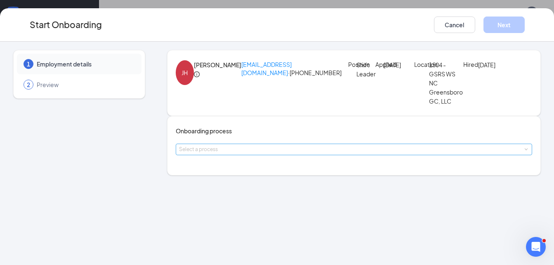
click at [275, 153] on div "Select a process" at bounding box center [352, 149] width 347 height 8
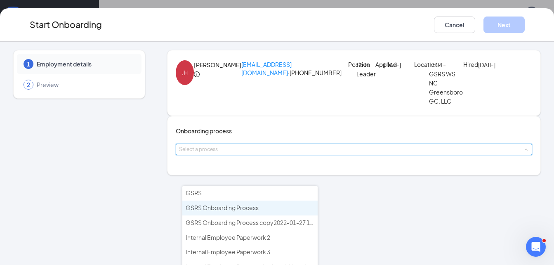
click at [264, 205] on li "GSRS Onboarding Process" at bounding box center [249, 208] width 135 height 15
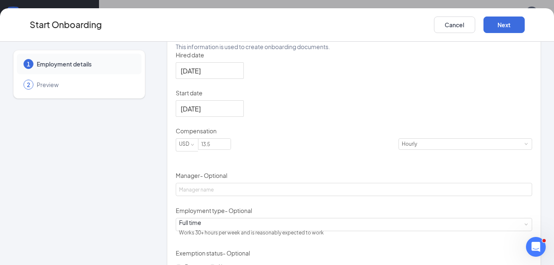
scroll to position [165, 0]
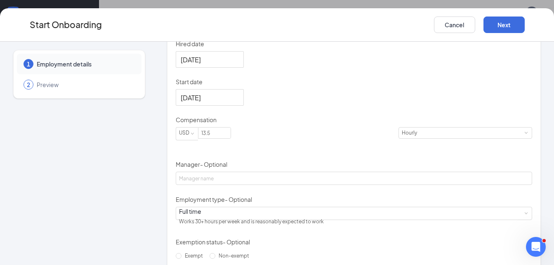
drag, startPoint x: 177, startPoint y: 179, endPoint x: 105, endPoint y: 182, distance: 72.3
click at [109, 179] on div "1 Employment details 2 Preview [PERSON_NAME] [EMAIL_ADDRESS][DOMAIN_NAME] · [PH…" at bounding box center [277, 101] width 528 height 432
type input "15.5"
click at [508, 26] on button "Next" at bounding box center [504, 25] width 41 height 17
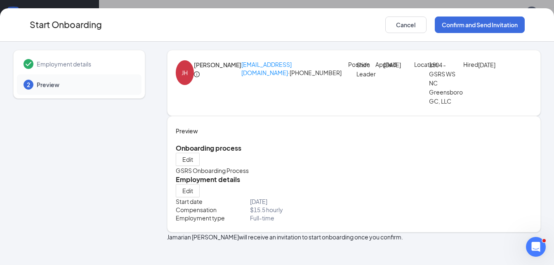
scroll to position [37, 0]
click at [193, 192] on span "Edit" at bounding box center [187, 190] width 11 height 8
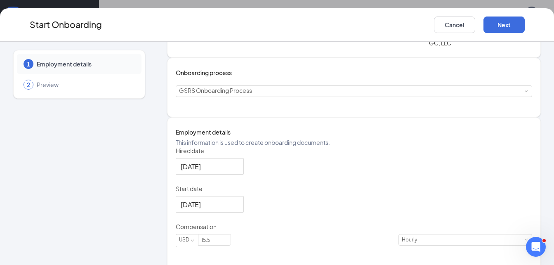
scroll to position [67, 0]
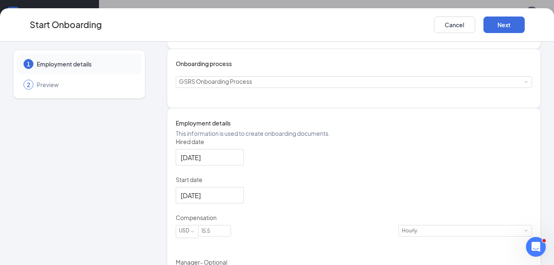
drag, startPoint x: 242, startPoint y: 197, endPoint x: 261, endPoint y: 215, distance: 25.7
click at [294, 165] on div "Hired date [DATE]" at bounding box center [354, 151] width 357 height 28
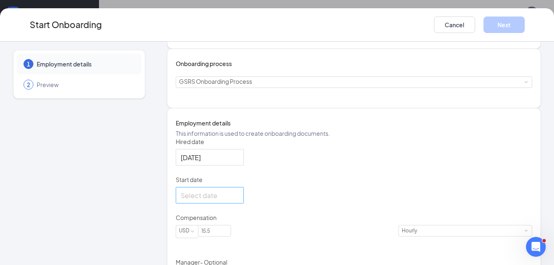
click at [239, 201] on div at bounding box center [210, 195] width 58 height 10
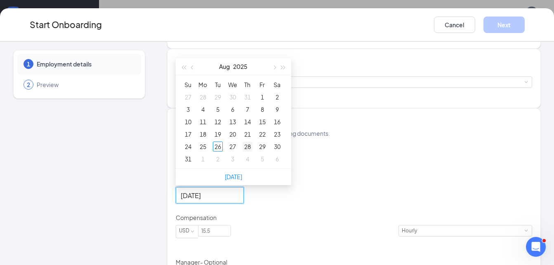
type input "[DATE]"
click at [252, 151] on div "28" at bounding box center [248, 147] width 10 height 10
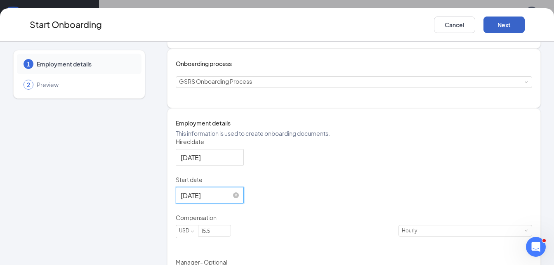
click at [505, 25] on button "Next" at bounding box center [504, 25] width 41 height 17
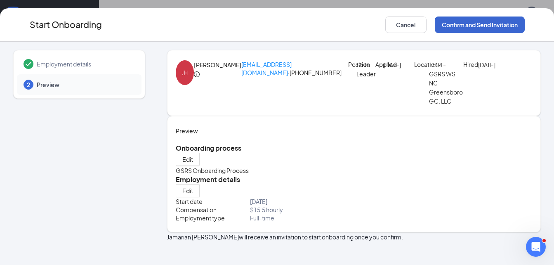
scroll to position [26, 0]
click at [505, 25] on button "Confirm and Send Invitation" at bounding box center [480, 25] width 90 height 17
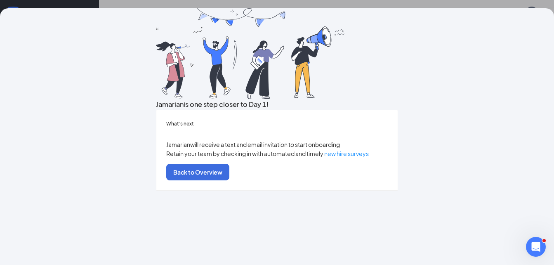
scroll to position [63, 0]
click at [229, 180] on button "Back to Overview" at bounding box center [197, 172] width 63 height 17
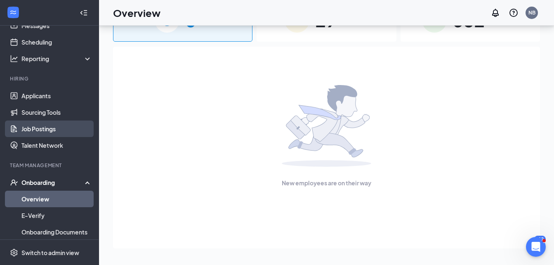
click at [41, 130] on link "Job Postings" at bounding box center [56, 128] width 71 height 17
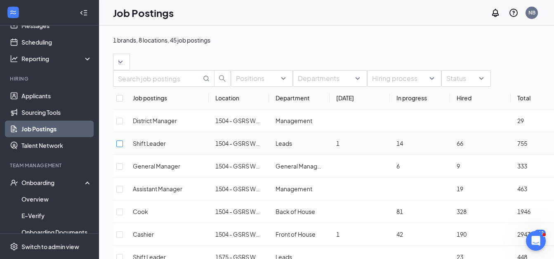
click at [123, 147] on input "checkbox" at bounding box center [119, 143] width 7 height 7
checkbox input "true"
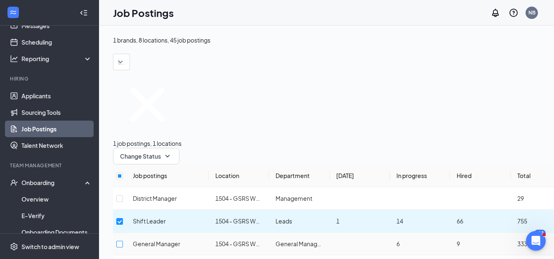
click at [123, 241] on input "checkbox" at bounding box center [119, 244] width 7 height 7
checkbox input "true"
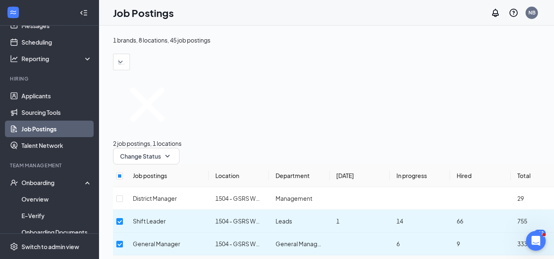
checkbox input "true"
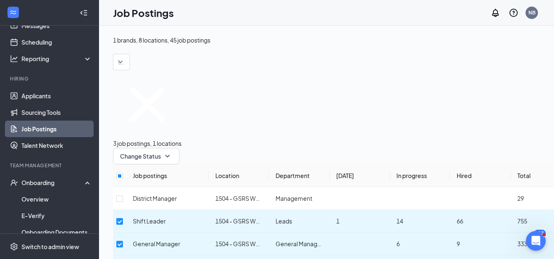
drag, startPoint x: 130, startPoint y: 222, endPoint x: 134, endPoint y: 239, distance: 17.2
checkbox input "true"
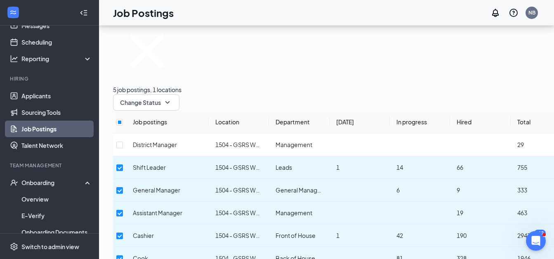
scroll to position [124, 0]
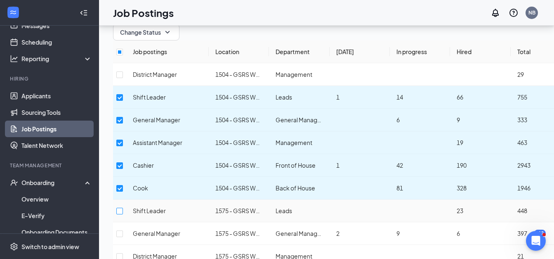
click at [123, 208] on input "checkbox" at bounding box center [119, 211] width 7 height 7
checkbox input "true"
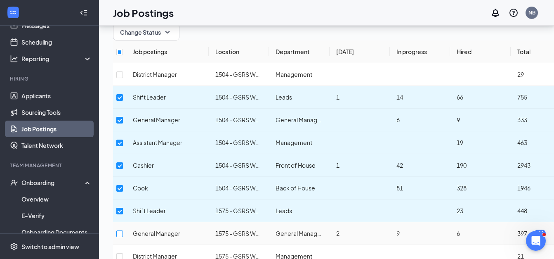
click at [123, 230] on input "checkbox" at bounding box center [119, 233] width 7 height 7
checkbox input "true"
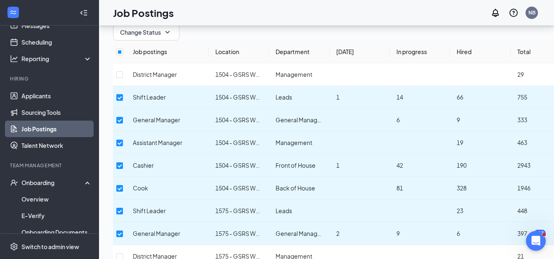
checkbox input "true"
drag, startPoint x: 130, startPoint y: 211, endPoint x: 130, endPoint y: 224, distance: 13.6
checkbox input "true"
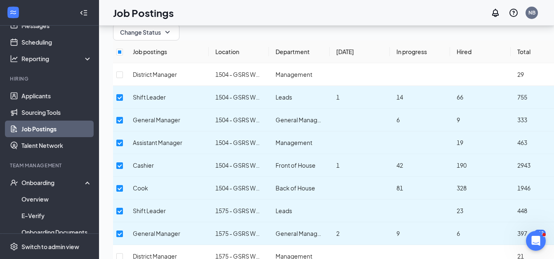
checkbox input "true"
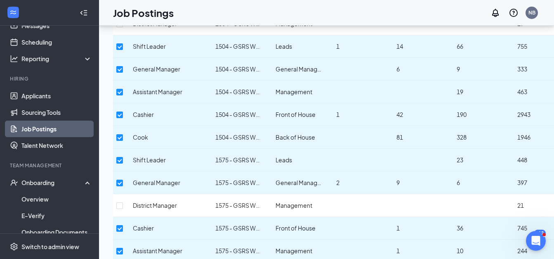
scroll to position [206, 0]
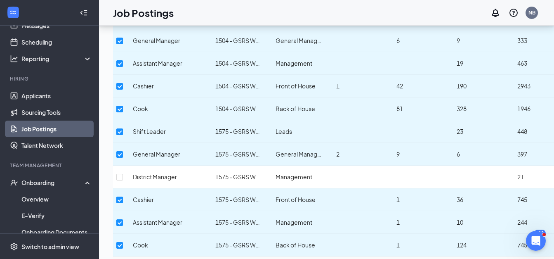
checkbox input "true"
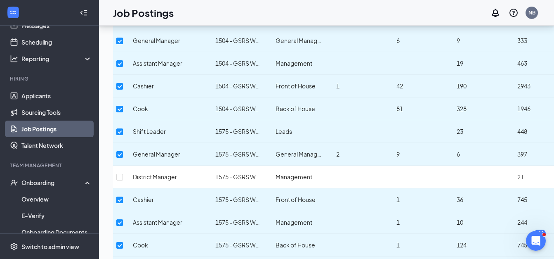
checkbox input "true"
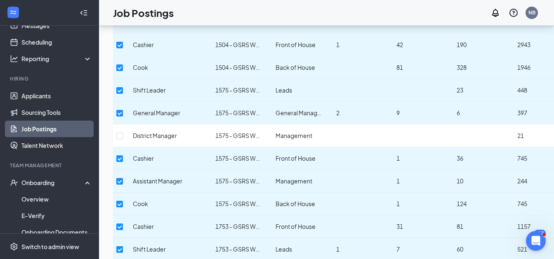
checkbox input "true"
checkbox input "false"
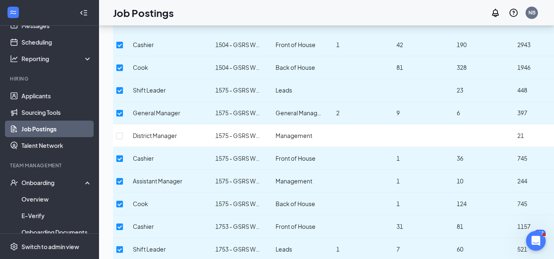
checkbox input "true"
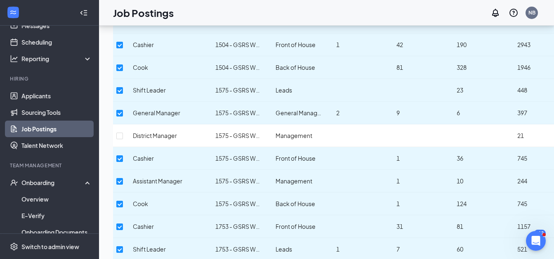
checkbox input "false"
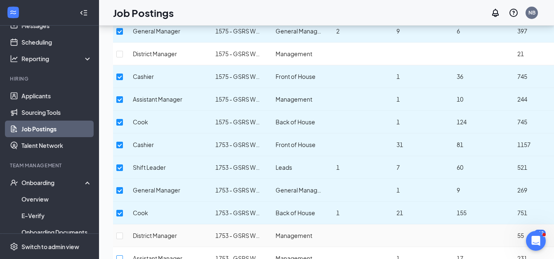
scroll to position [330, 0]
checkbox input "true"
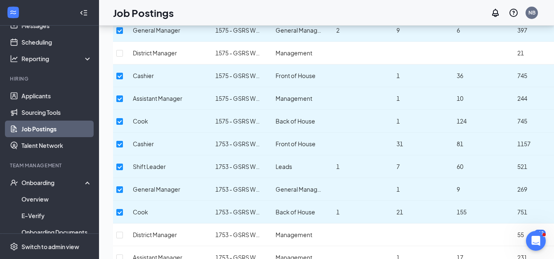
checkbox input "true"
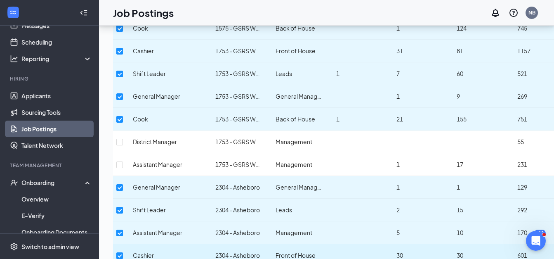
scroll to position [454, 0]
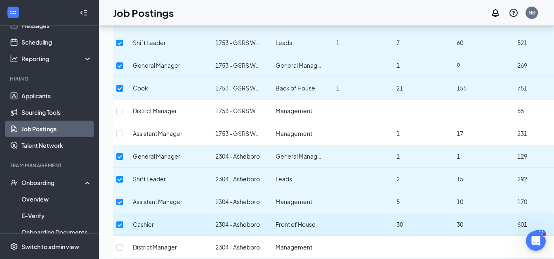
click at [123, 221] on input "checkbox" at bounding box center [119, 224] width 7 height 7
checkbox input "false"
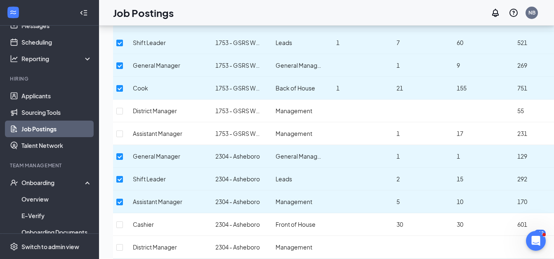
checkbox input "true"
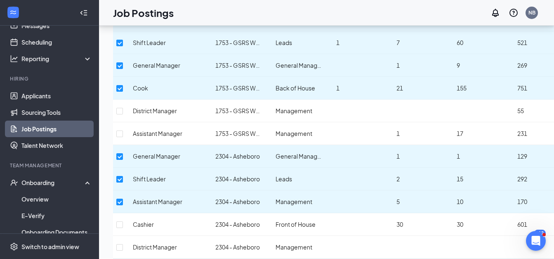
checkbox input "true"
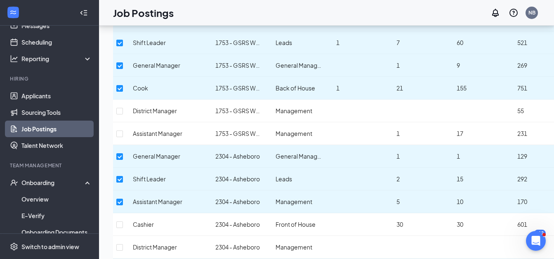
checkbox input "true"
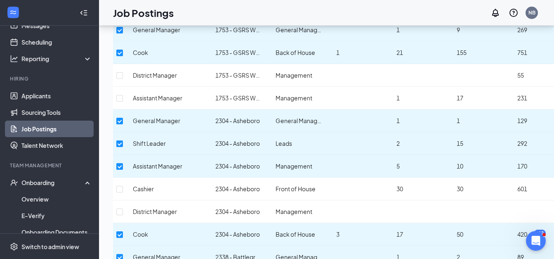
scroll to position [536, 0]
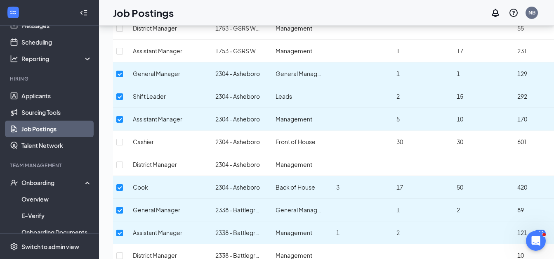
checkbox input "true"
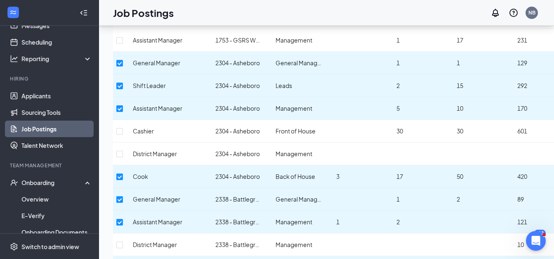
scroll to position [578, 0]
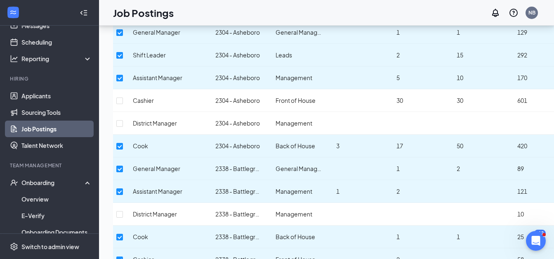
checkbox input "true"
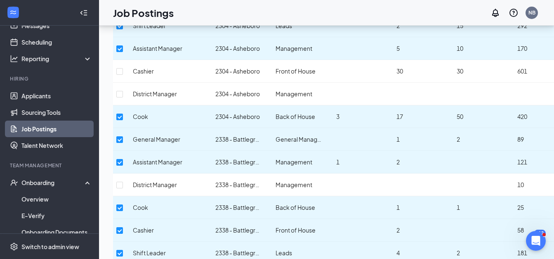
scroll to position [619, 0]
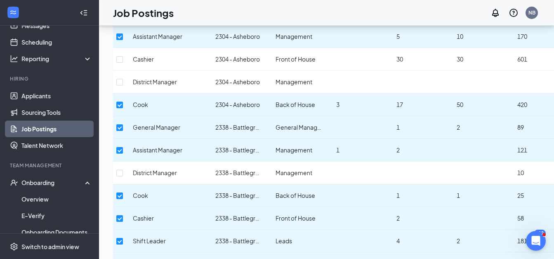
checkbox input "true"
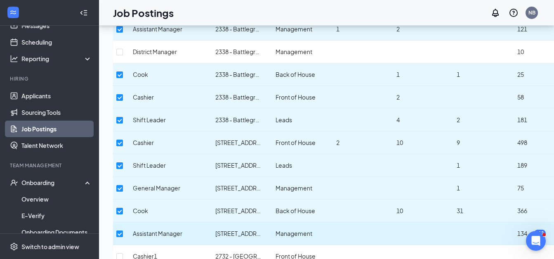
scroll to position [769, 0]
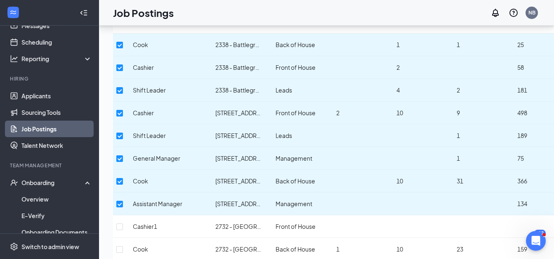
checkbox input "true"
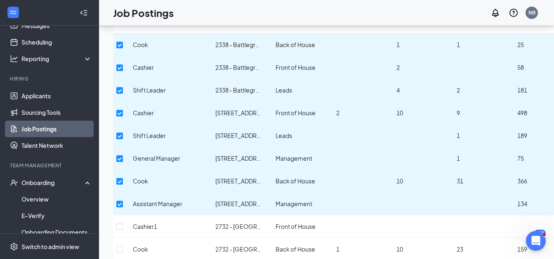
checkbox input "true"
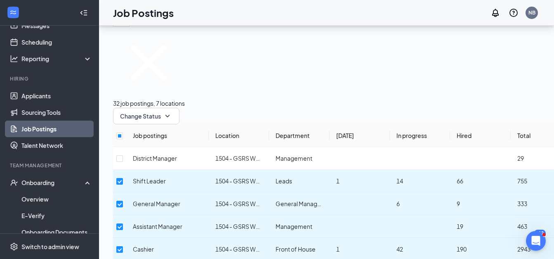
scroll to position [0, 0]
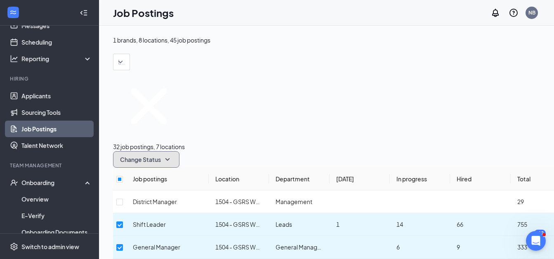
click at [161, 156] on span "Change Status" at bounding box center [140, 159] width 41 height 6
click at [250, 129] on div "Publish" at bounding box center [247, 124] width 66 height 9
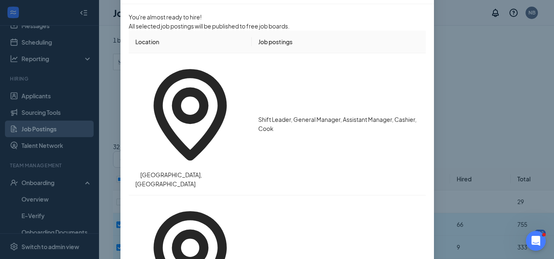
scroll to position [120, 0]
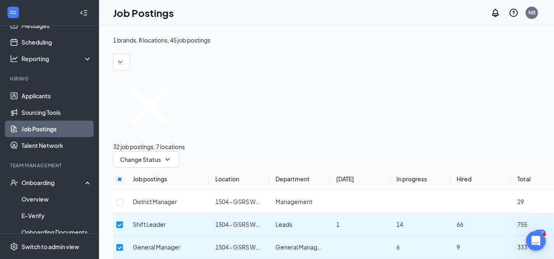
click at [390, 236] on td at bounding box center [360, 247] width 60 height 23
